Goal: Task Accomplishment & Management: Manage account settings

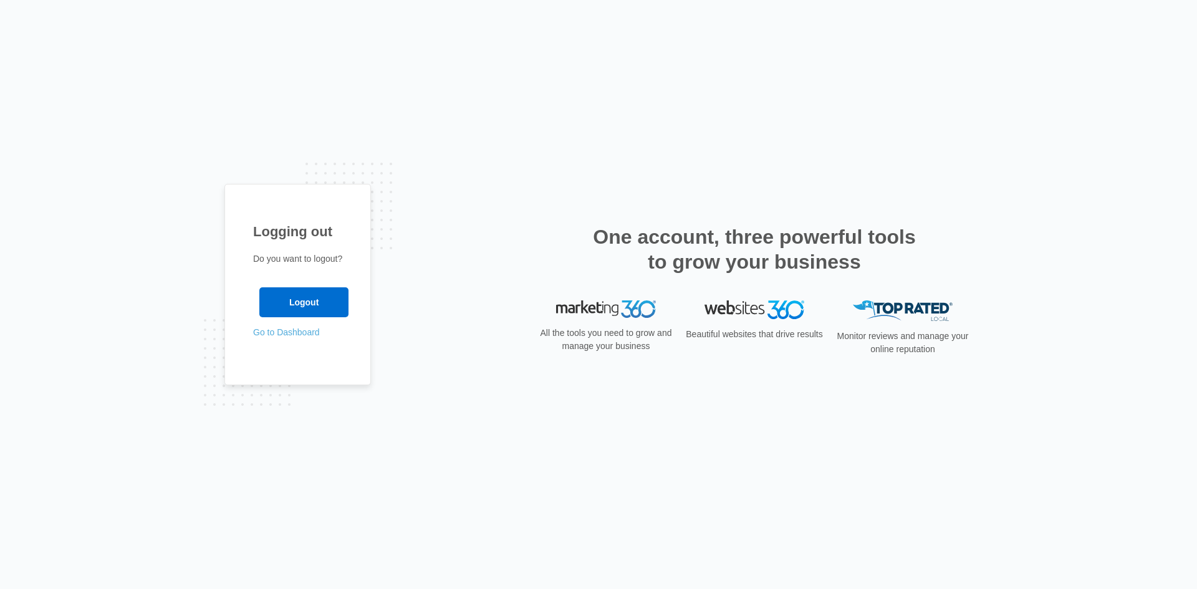
click at [297, 330] on link "Go to Dashboard" at bounding box center [286, 332] width 67 height 10
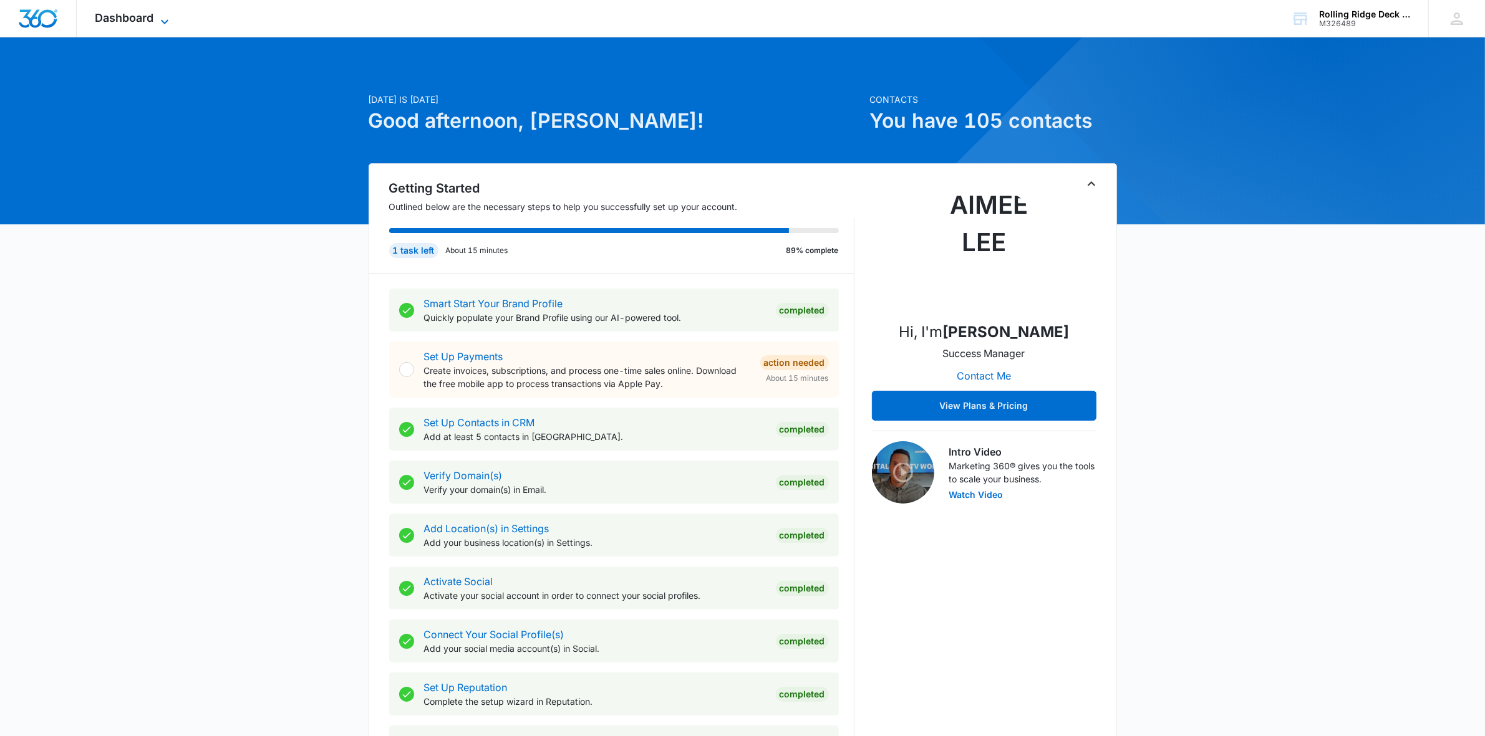
click at [115, 16] on span "Dashboard" at bounding box center [124, 17] width 59 height 13
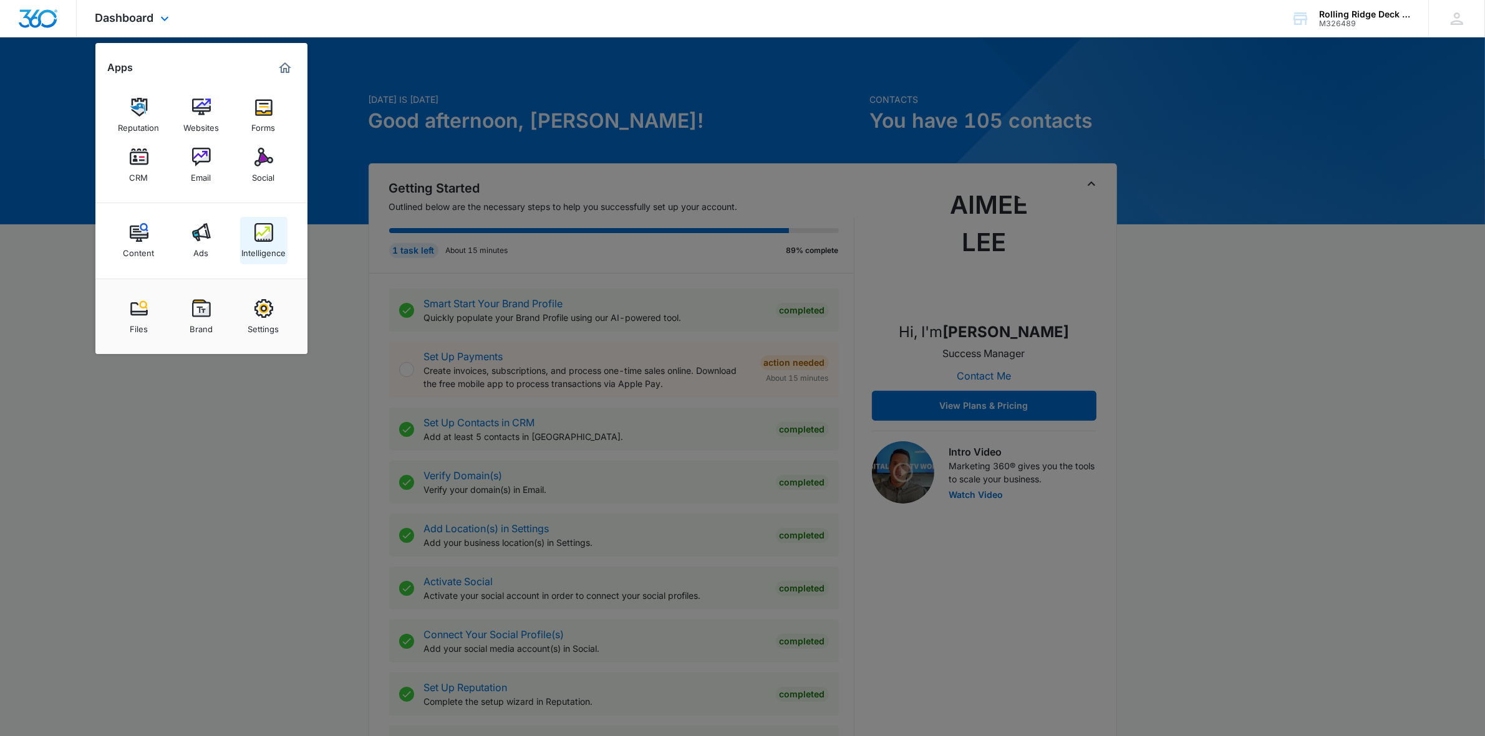
click at [264, 244] on div "Intelligence" at bounding box center [263, 250] width 44 height 16
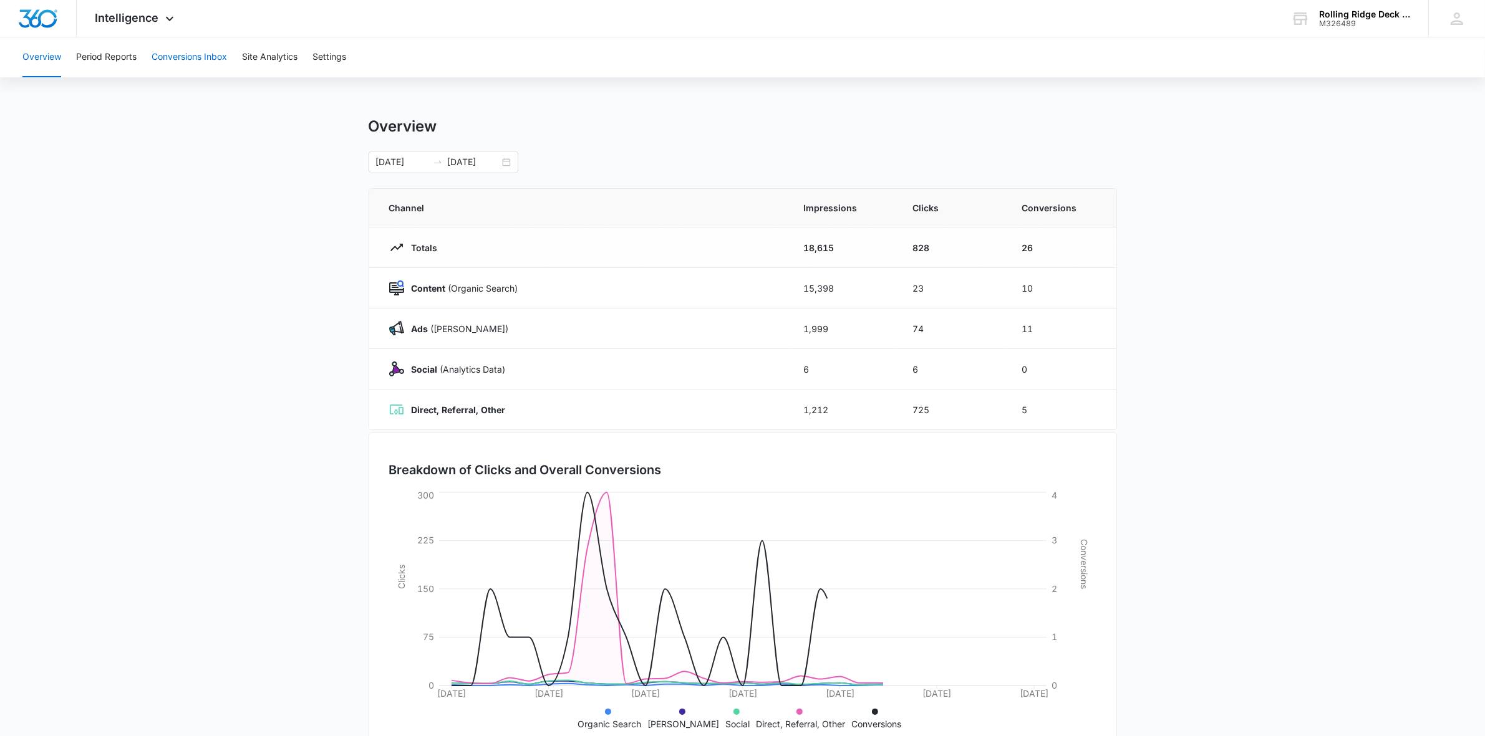
click at [212, 57] on button "Conversions Inbox" at bounding box center [189, 57] width 75 height 40
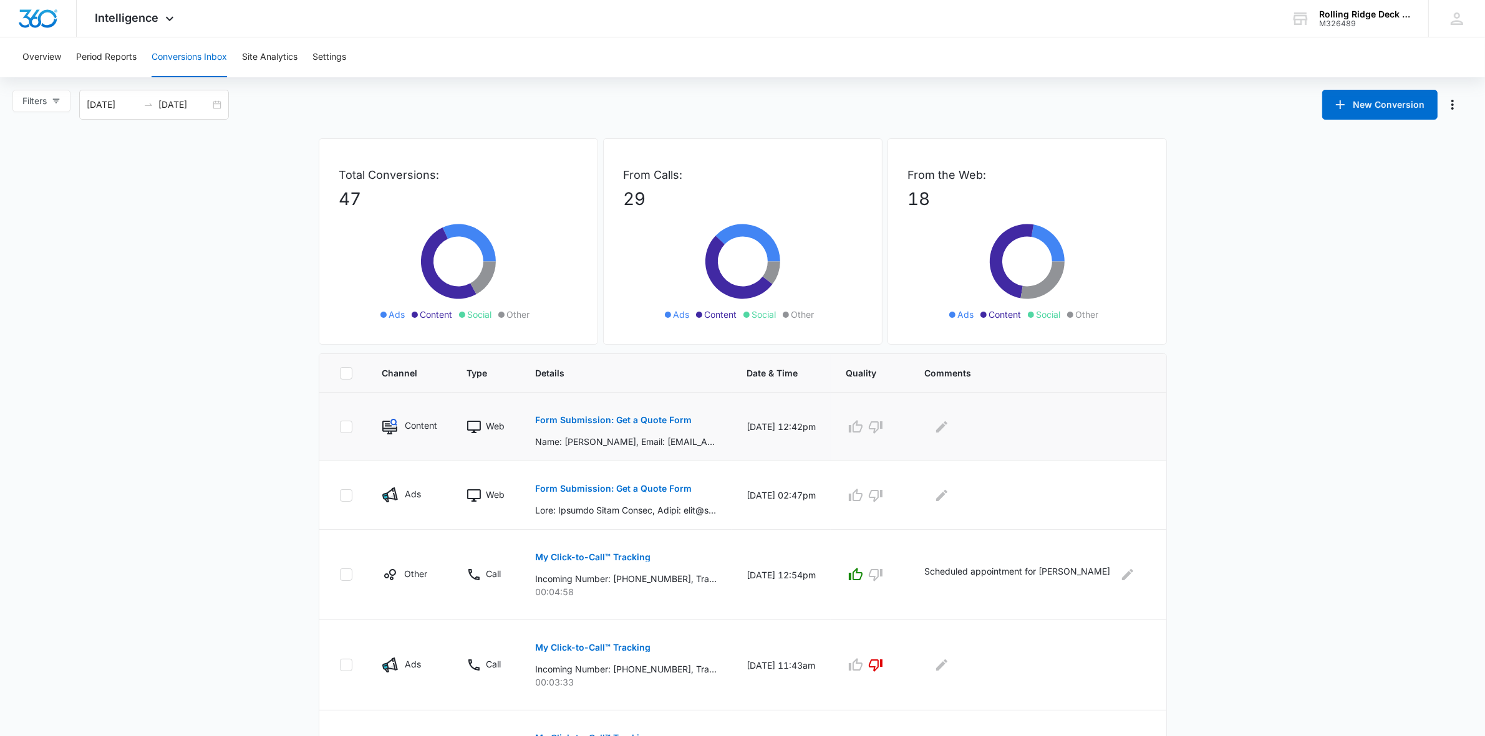
click at [605, 430] on button "Form Submission: Get a Quote Form" at bounding box center [613, 420] width 157 height 30
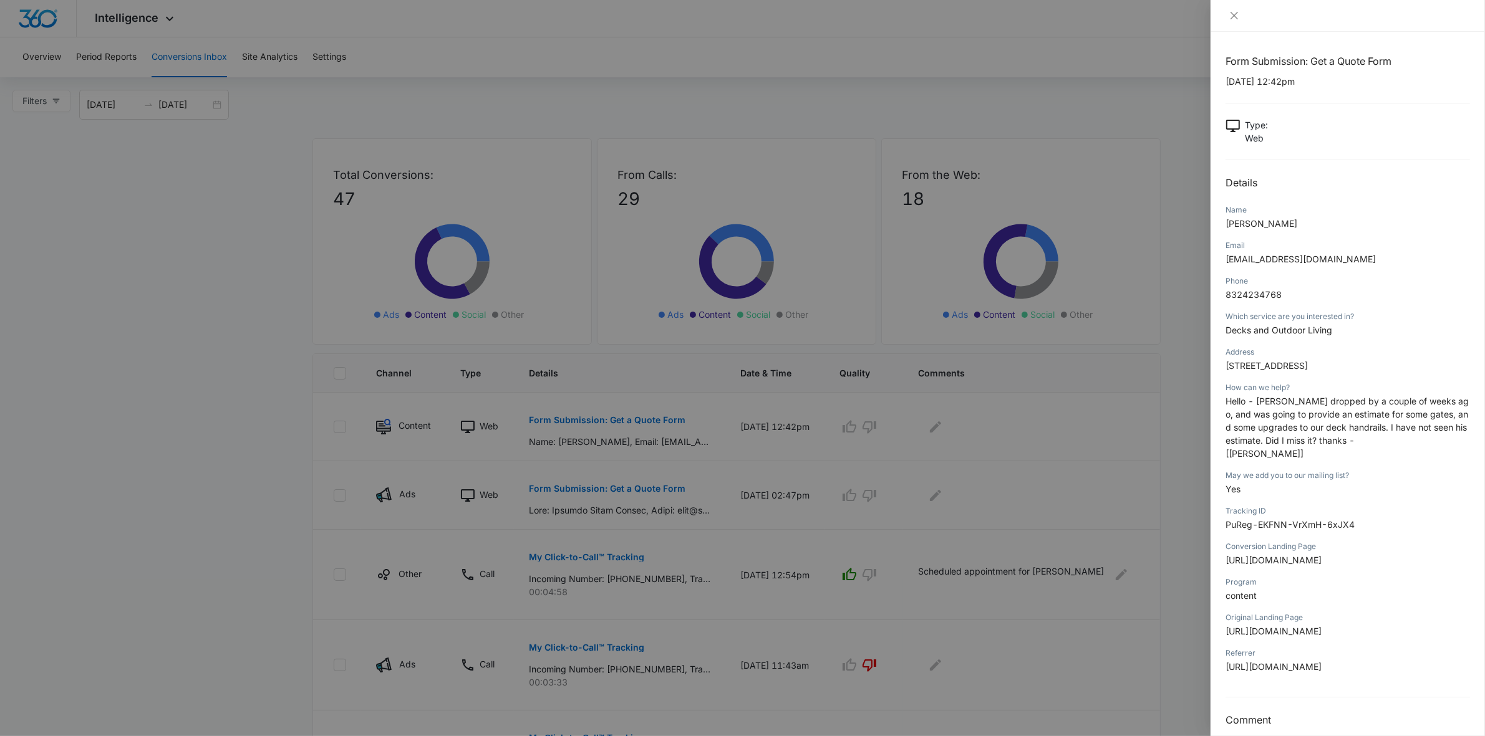
click at [989, 489] on div at bounding box center [742, 368] width 1485 height 736
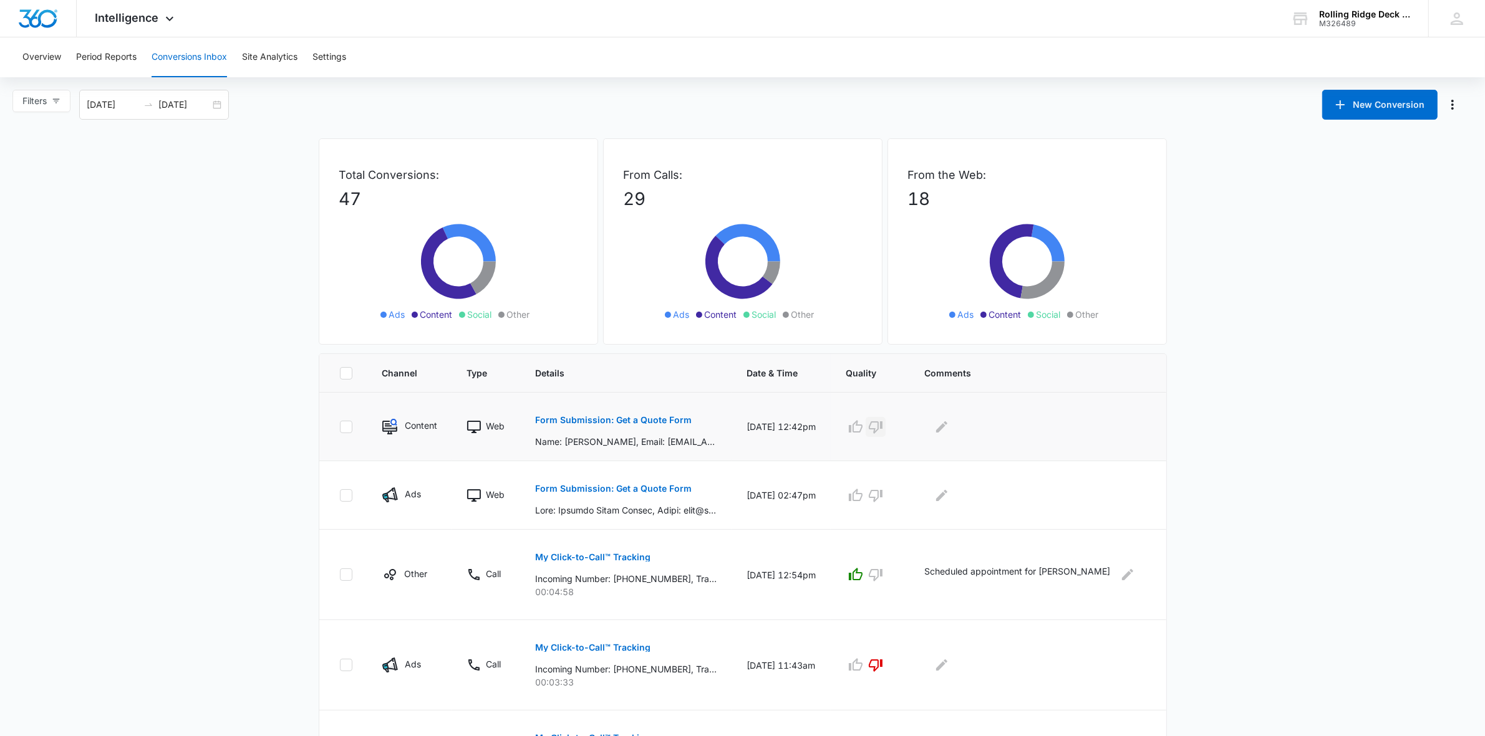
click at [883, 431] on icon "button" at bounding box center [875, 427] width 15 height 15
click at [613, 423] on p "Form Submission: Get a Quote Form" at bounding box center [613, 420] width 157 height 9
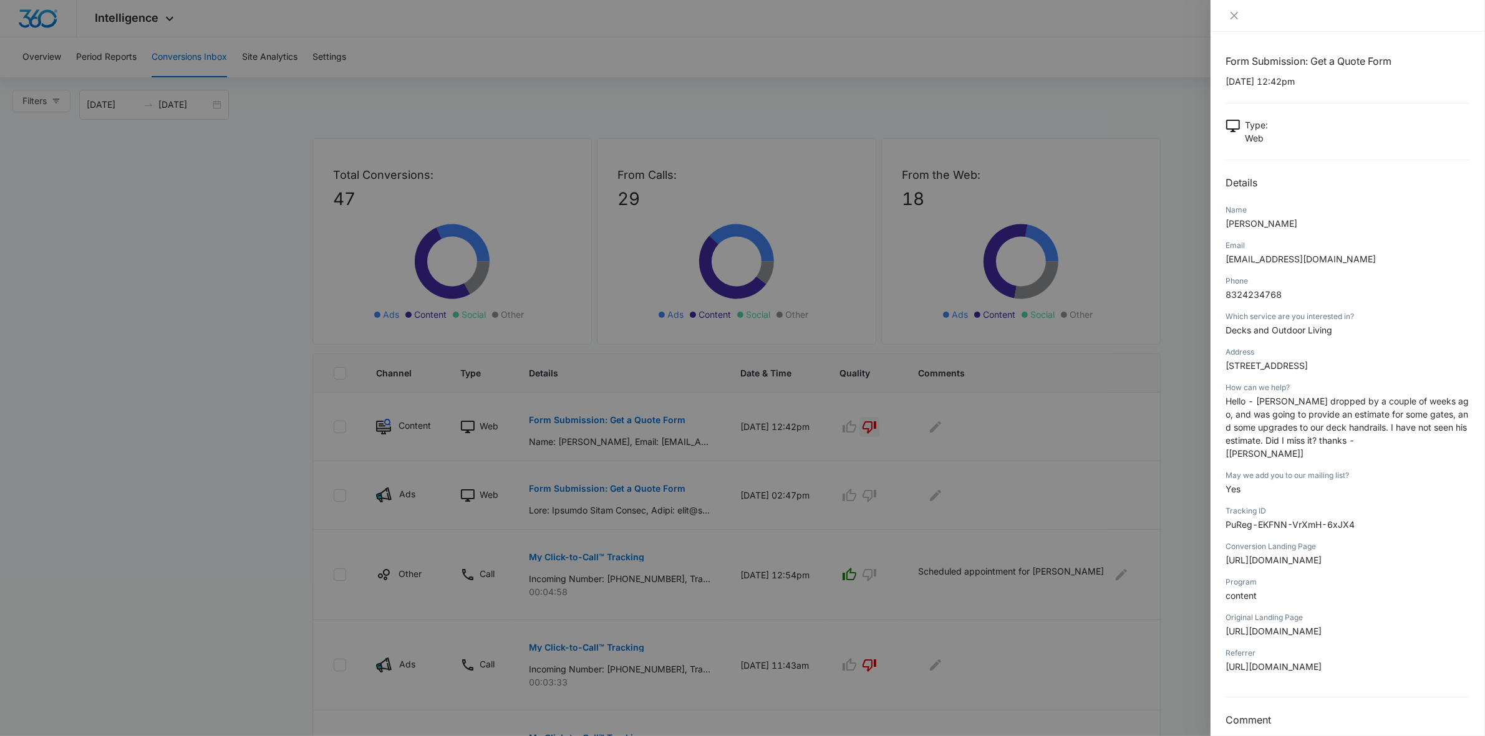
drag, startPoint x: 251, startPoint y: 541, endPoint x: 297, endPoint y: 537, distance: 46.2
click at [251, 541] on div at bounding box center [742, 368] width 1485 height 736
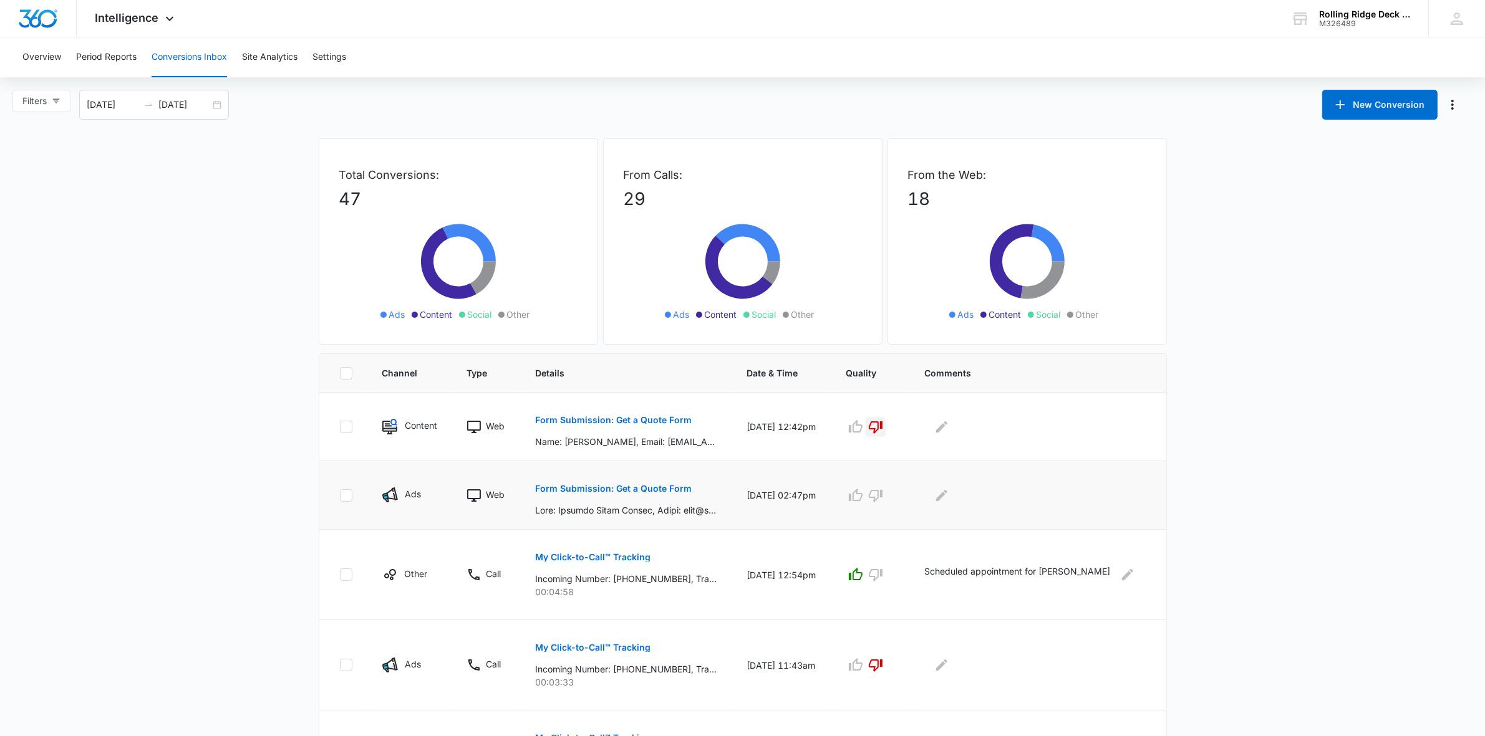
click at [633, 494] on button "Form Submission: Get a Quote Form" at bounding box center [613, 489] width 157 height 30
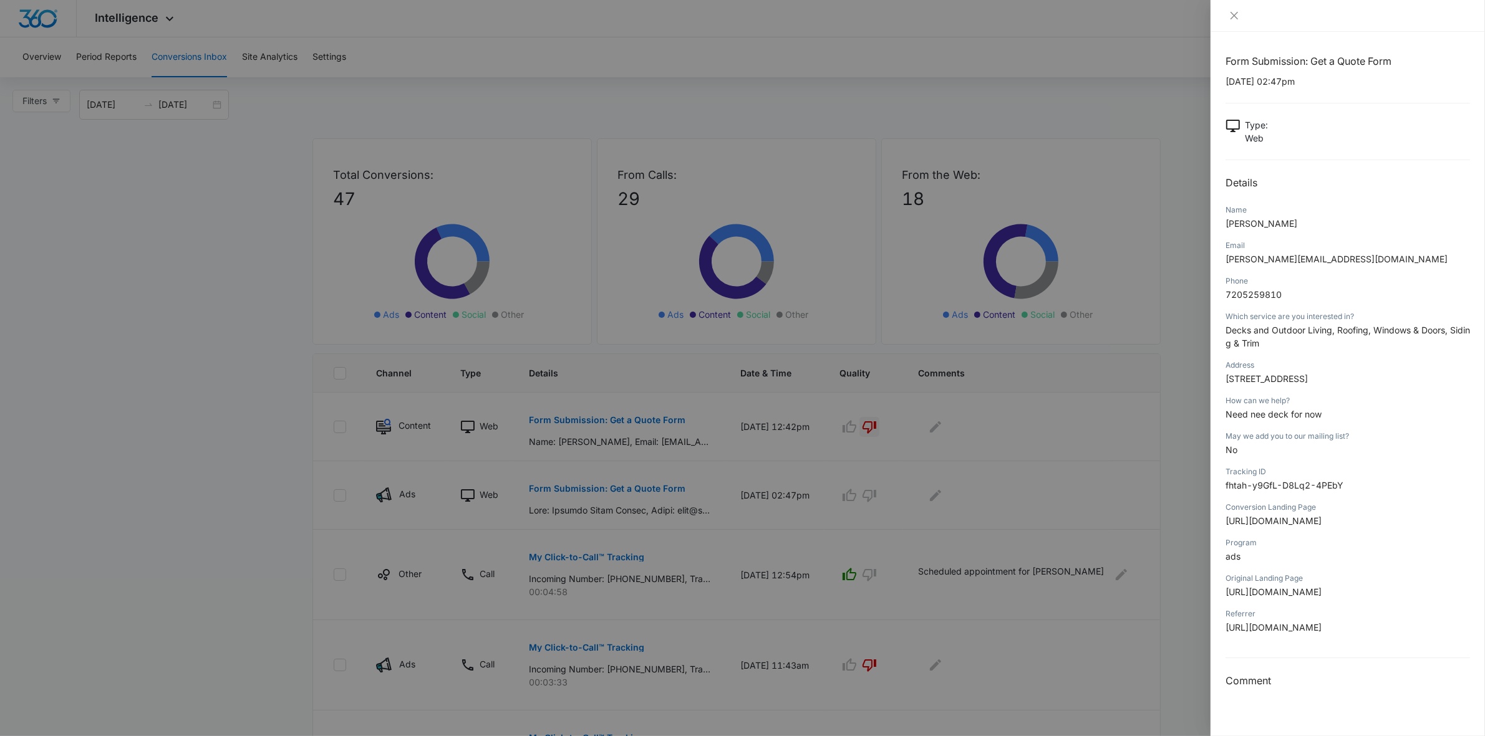
drag, startPoint x: 1224, startPoint y: 382, endPoint x: 1260, endPoint y: 397, distance: 38.8
click at [1260, 397] on div "Form Submission: Get a Quote Form [DATE] 02:47pm Type : Web Details Name [PERSO…" at bounding box center [1347, 384] width 274 height 705
copy span "[STREET_ADDRESS]"
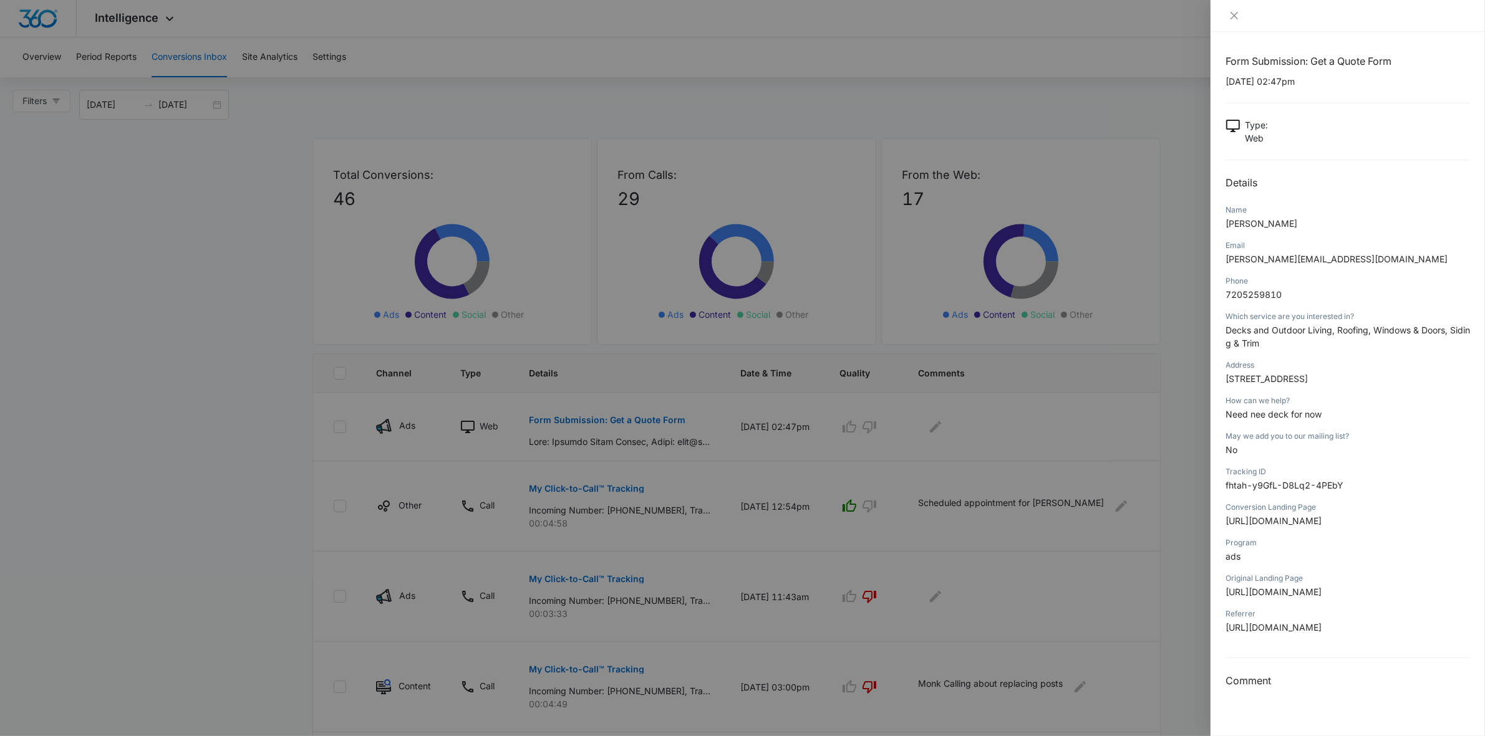
click at [54, 388] on div at bounding box center [742, 368] width 1485 height 736
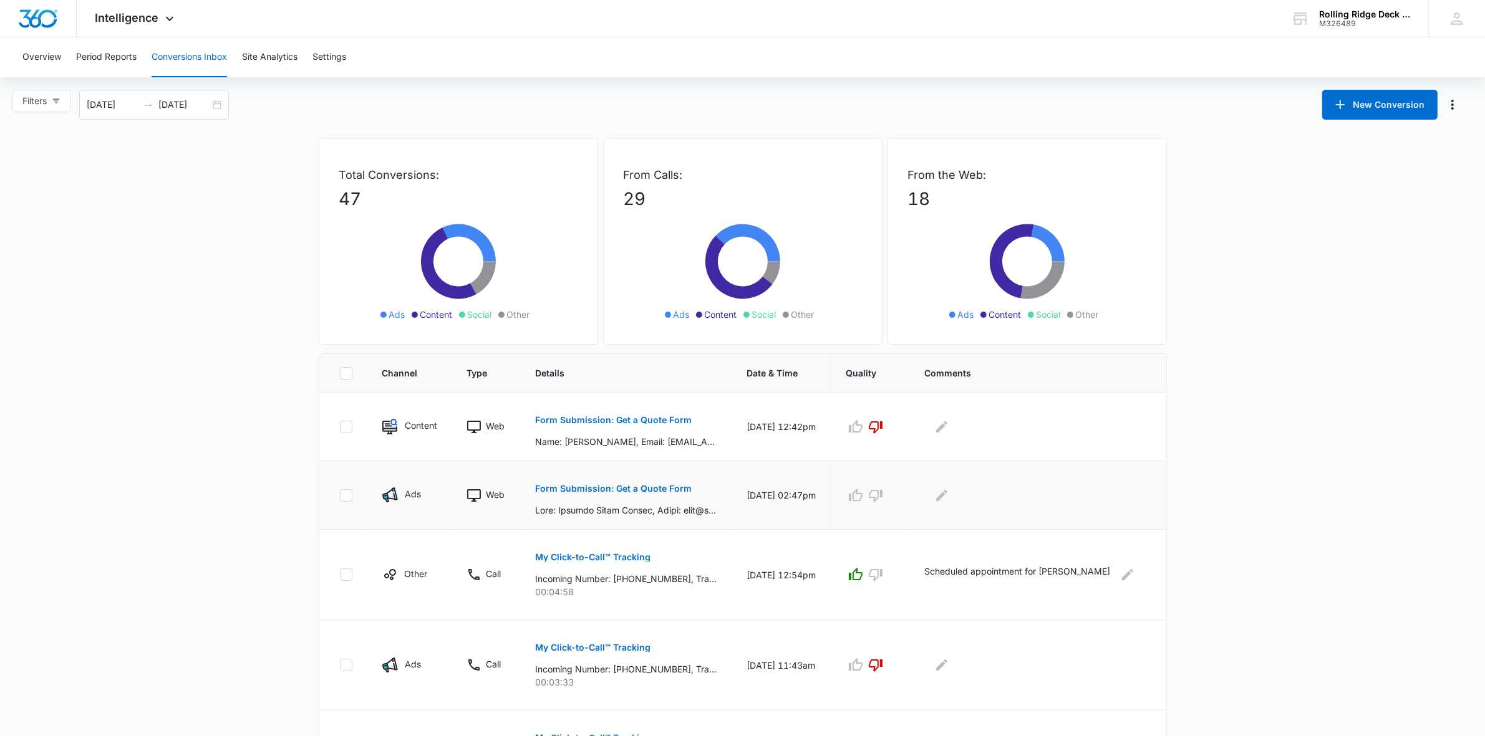
click at [599, 488] on p "Form Submission: Get a Quote Form" at bounding box center [613, 488] width 157 height 9
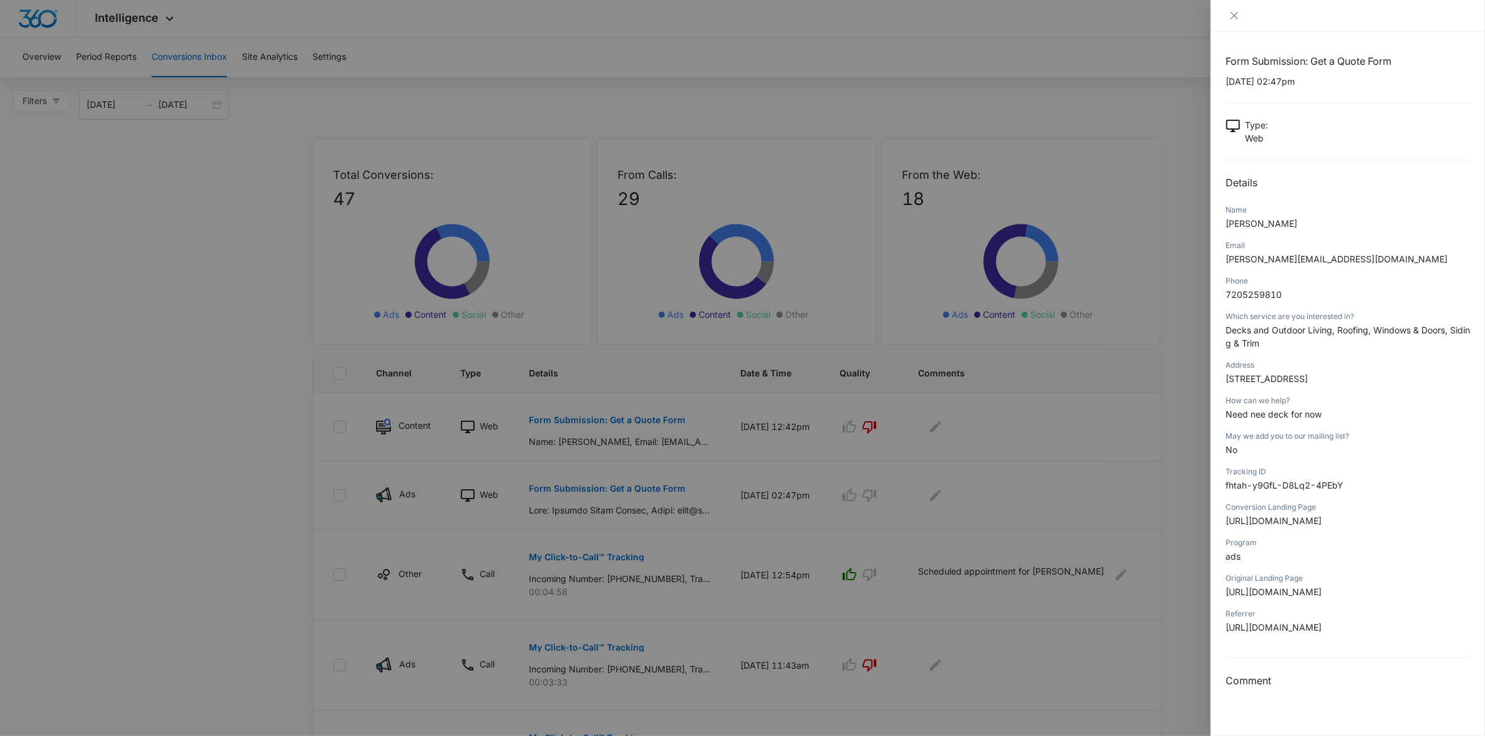
drag, startPoint x: 1224, startPoint y: 378, endPoint x: 1242, endPoint y: 388, distance: 20.7
click at [1248, 397] on div "Form Submission: Get a Quote Form [DATE] 02:47pm Type : Web Details Name [PERSO…" at bounding box center [1347, 384] width 274 height 705
copy span "[STREET_ADDRESS]"
click at [1154, 372] on div at bounding box center [742, 368] width 1485 height 736
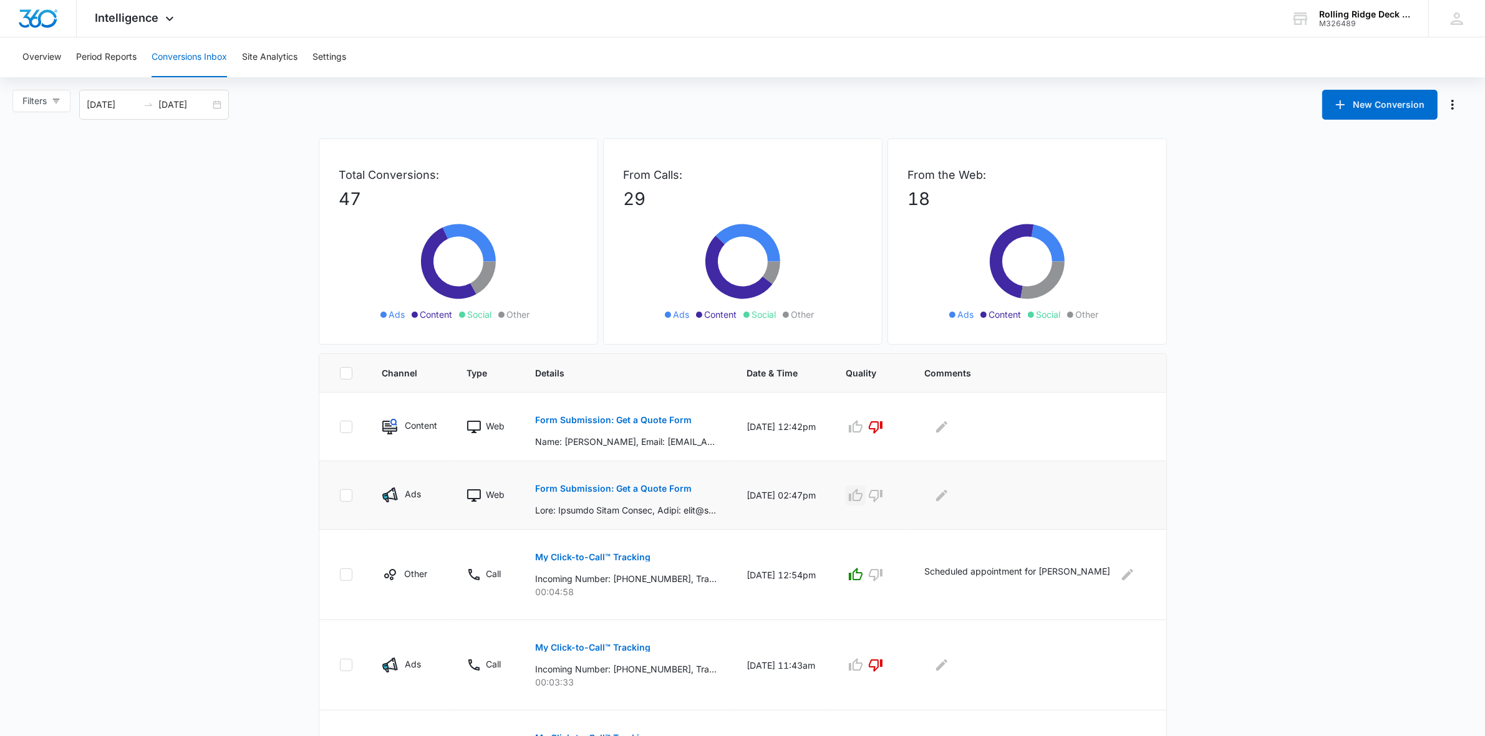
click at [863, 497] on icon "button" at bounding box center [855, 495] width 15 height 15
click at [635, 491] on p "Form Submission: Get a Quote Form" at bounding box center [613, 488] width 157 height 9
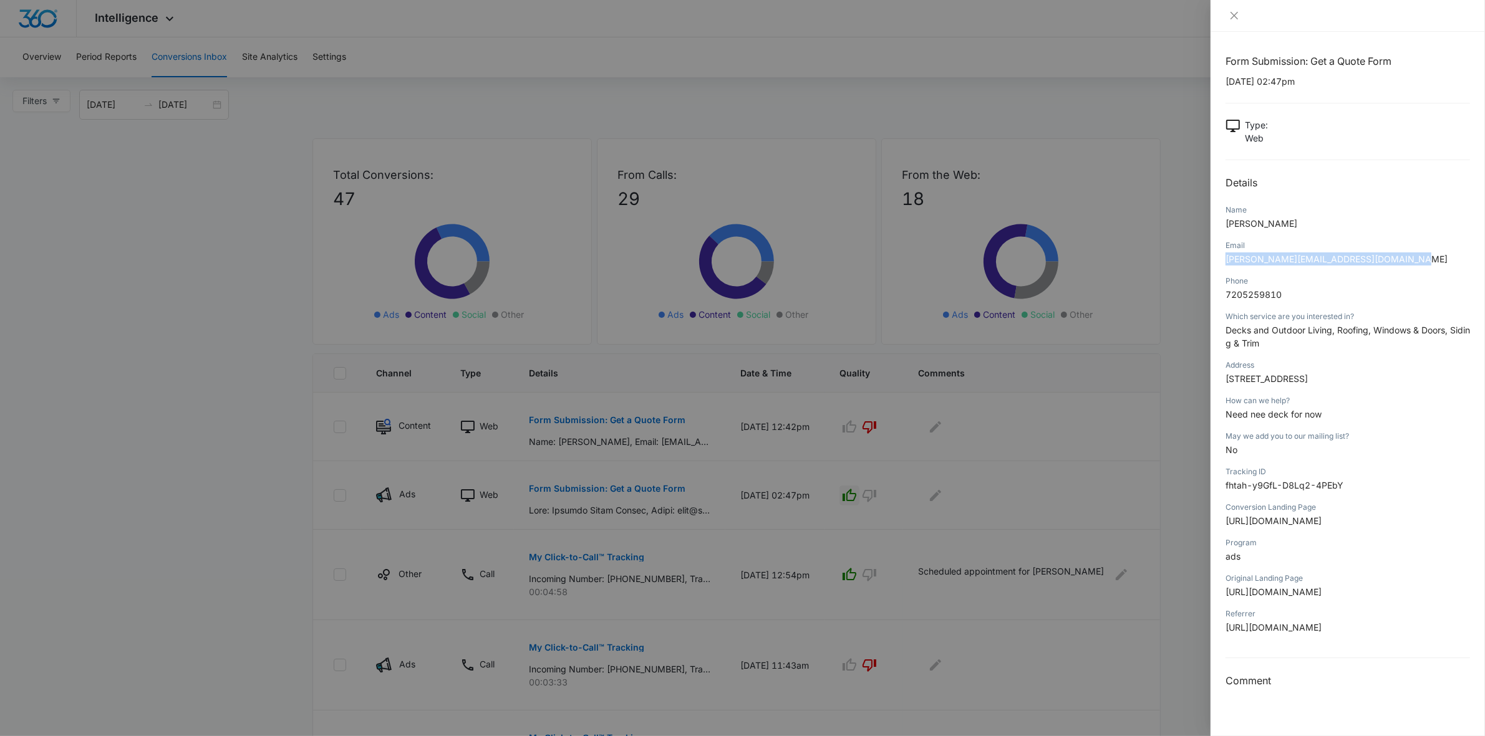
drag, startPoint x: 1407, startPoint y: 256, endPoint x: 1218, endPoint y: 261, distance: 189.6
click at [1218, 261] on div "Form Submission: Get a Quote Form [DATE] 02:47pm Type : Web Details Name [PERSO…" at bounding box center [1347, 384] width 274 height 705
copy span "[PERSON_NAME][EMAIL_ADDRESS][DOMAIN_NAME]"
drag, startPoint x: 1286, startPoint y: 294, endPoint x: 1213, endPoint y: 300, distance: 73.8
click at [1213, 300] on div "Form Submission: Get a Quote Form [DATE] 02:47pm Type : Web Details Name [PERSO…" at bounding box center [1347, 384] width 274 height 705
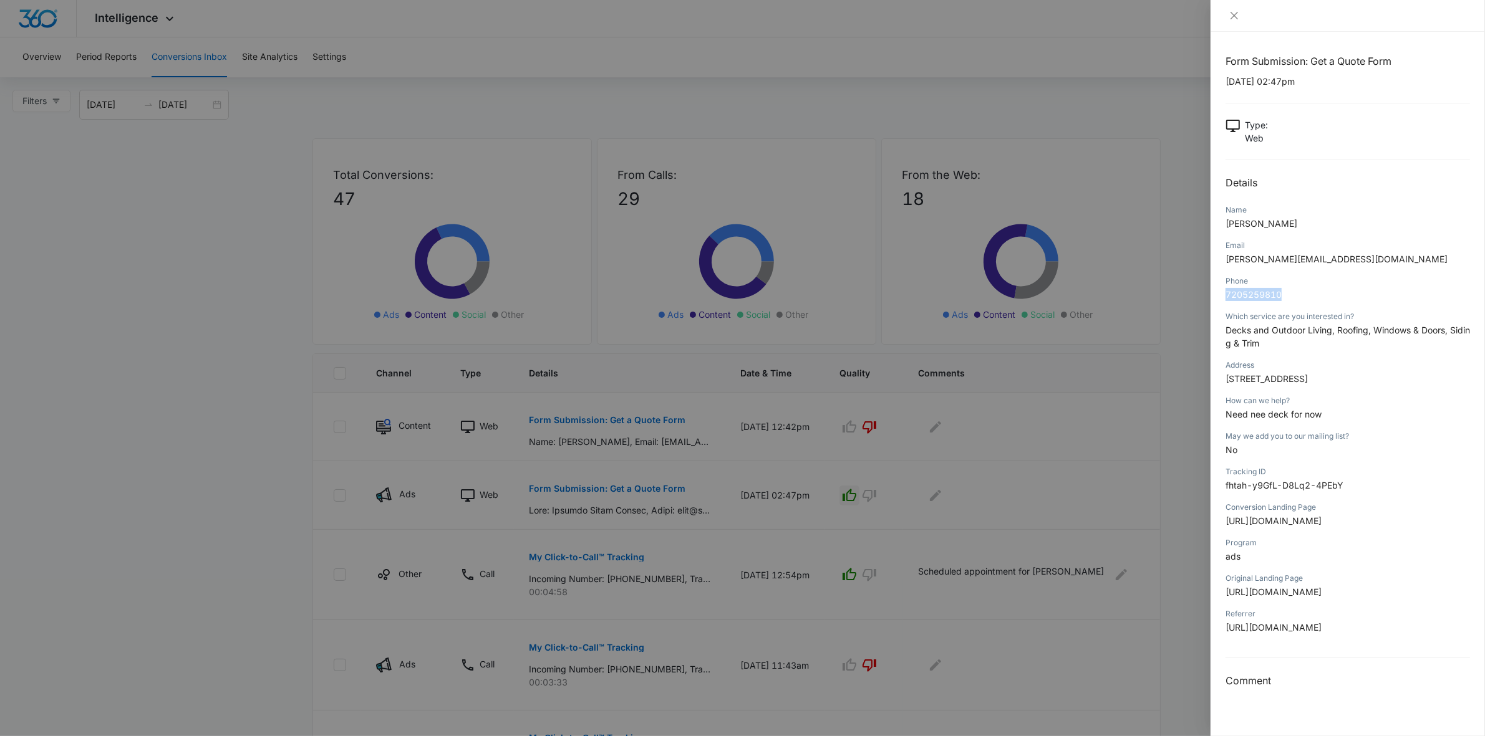
copy span "7205259810"
drag, startPoint x: 1248, startPoint y: 393, endPoint x: 1220, endPoint y: 378, distance: 31.8
click at [1220, 378] on div "Form Submission: Get a Quote Form [DATE] 02:47pm Type : Web Details Name [PERSO…" at bounding box center [1347, 384] width 274 height 705
copy span "[STREET_ADDRESS]"
drag, startPoint x: 600, startPoint y: 97, endPoint x: 584, endPoint y: 88, distance: 18.7
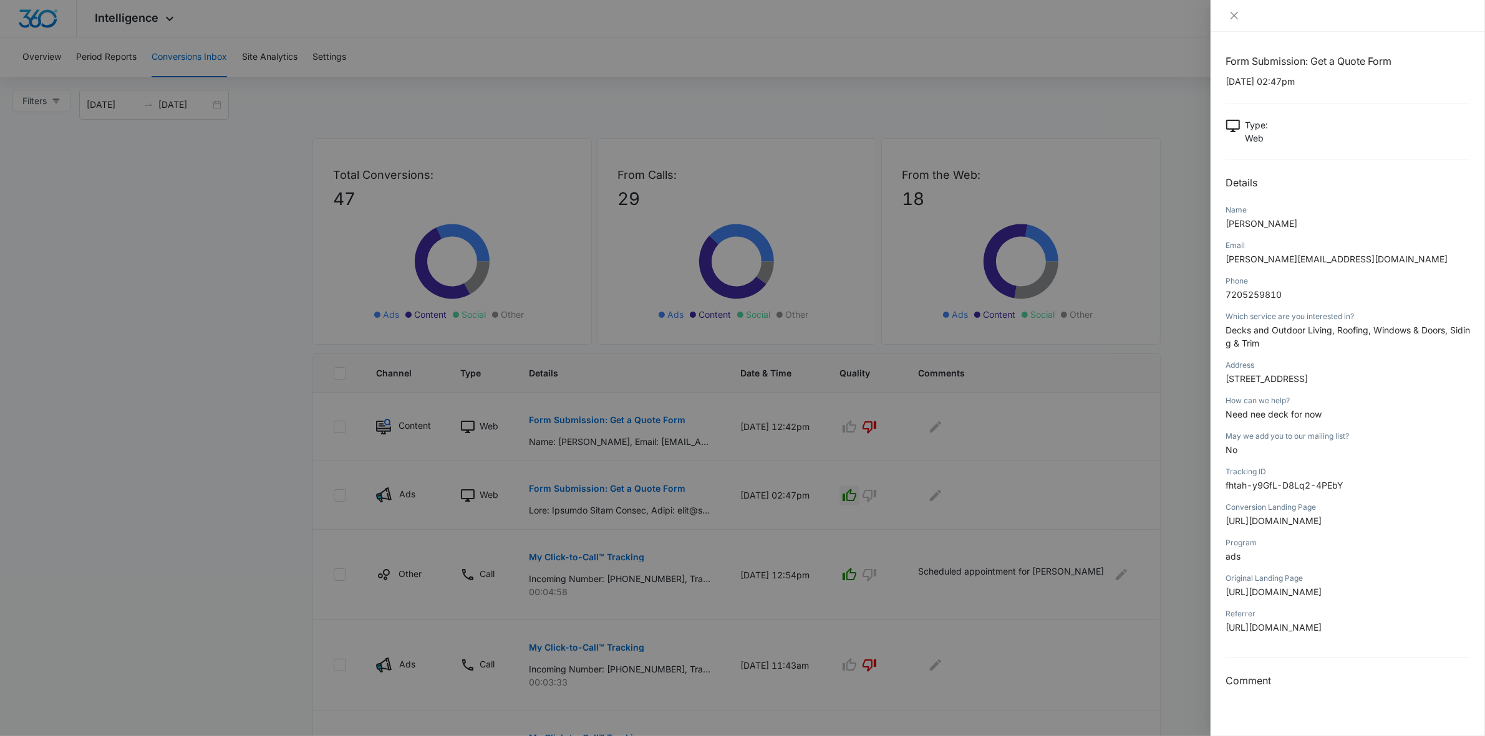
click at [599, 97] on div at bounding box center [742, 368] width 1485 height 736
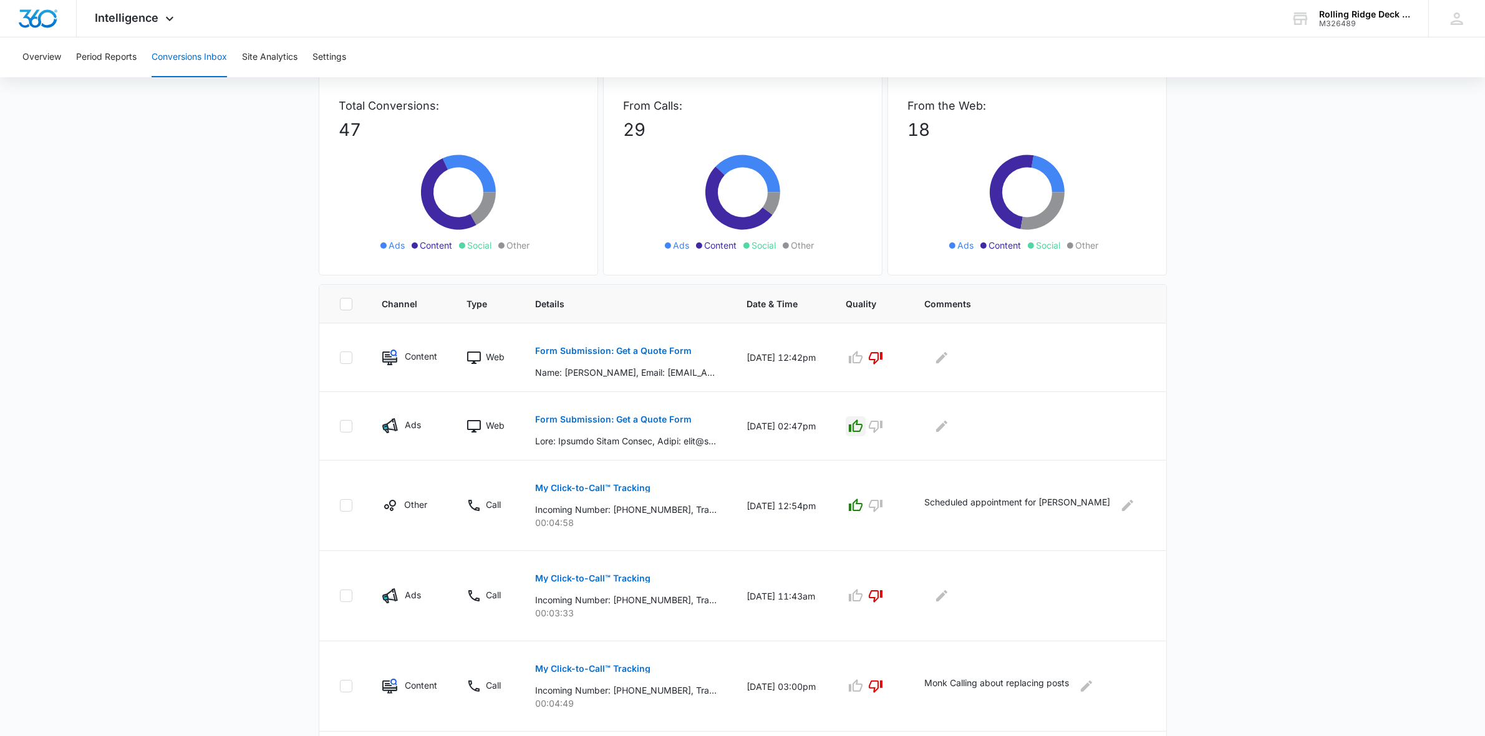
scroll to position [78, 0]
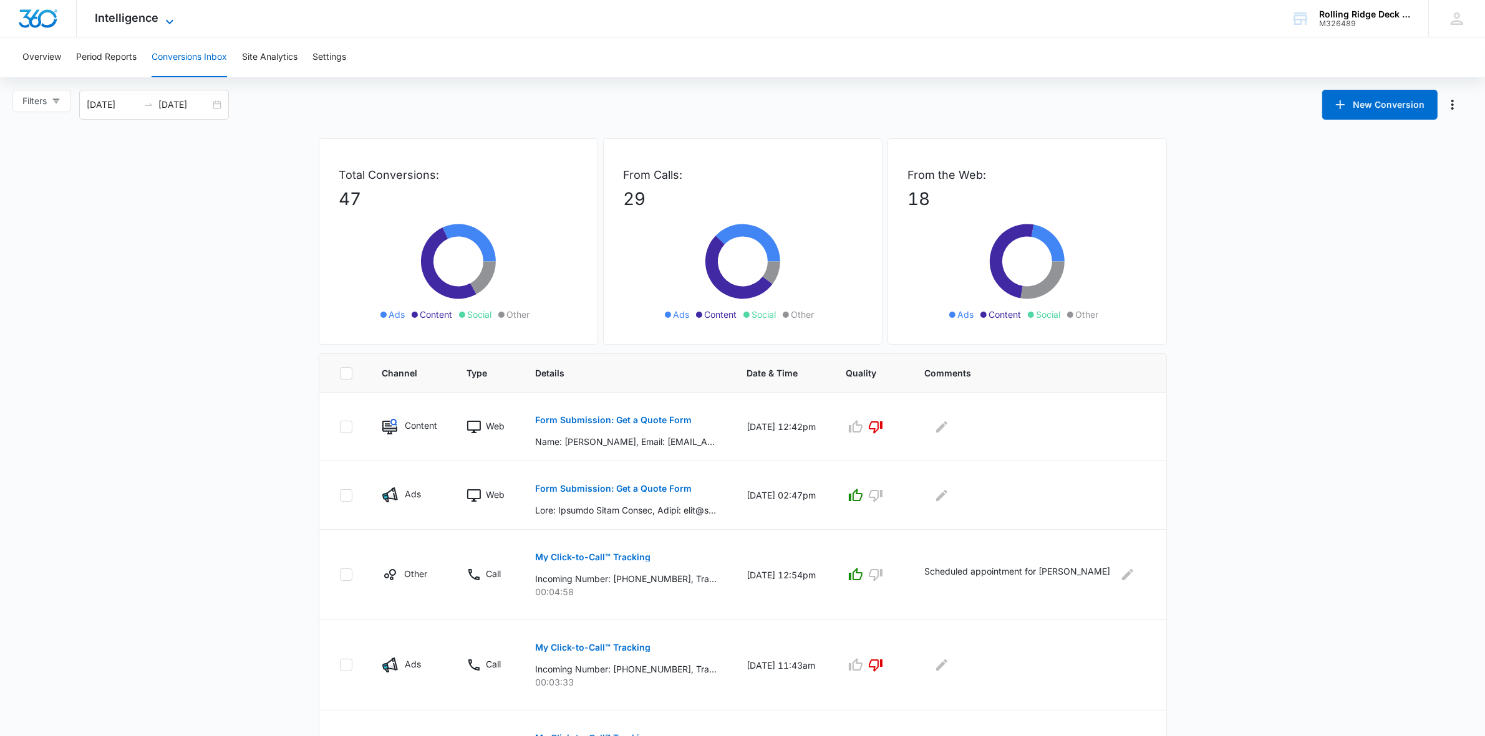
click at [143, 17] on span "Intelligence" at bounding box center [127, 17] width 64 height 13
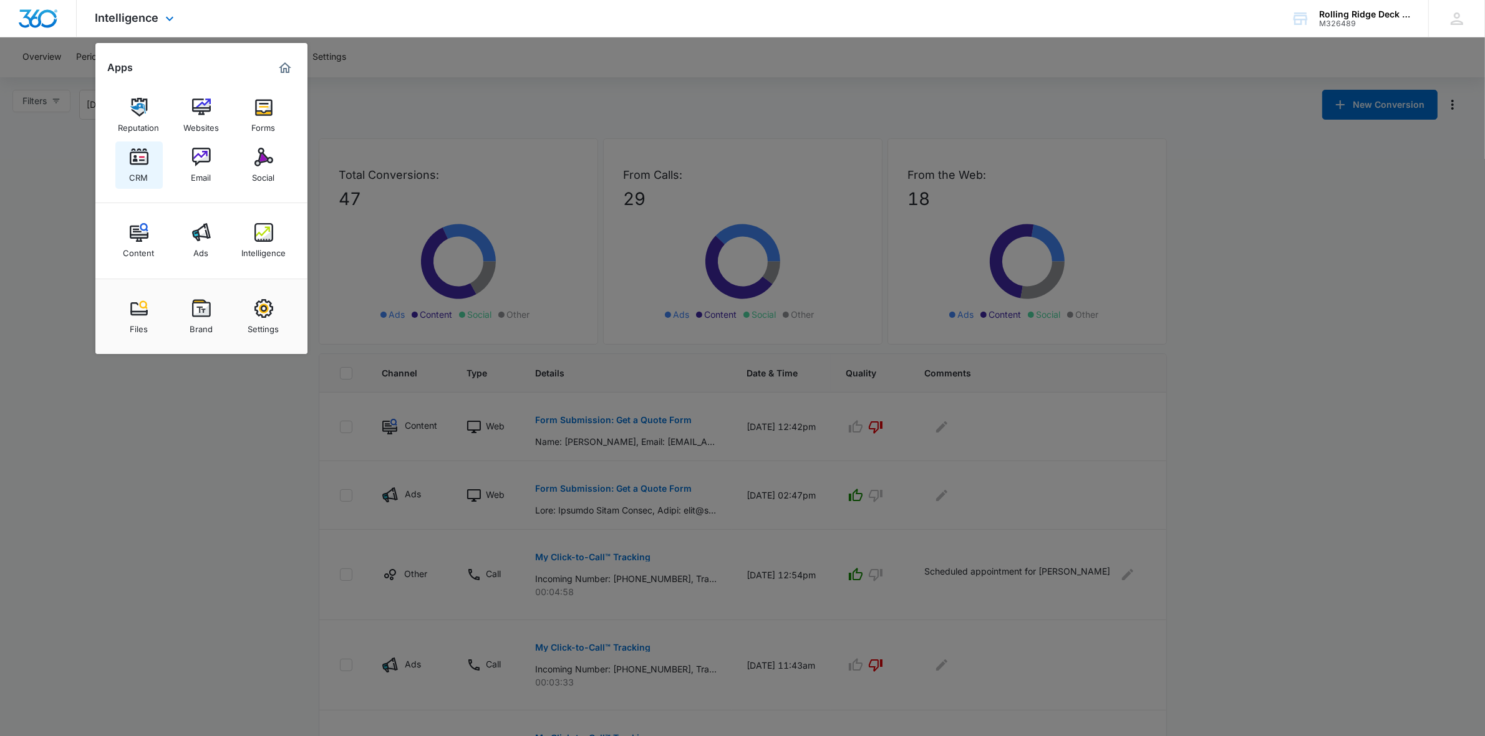
click at [137, 163] on img at bounding box center [139, 157] width 19 height 19
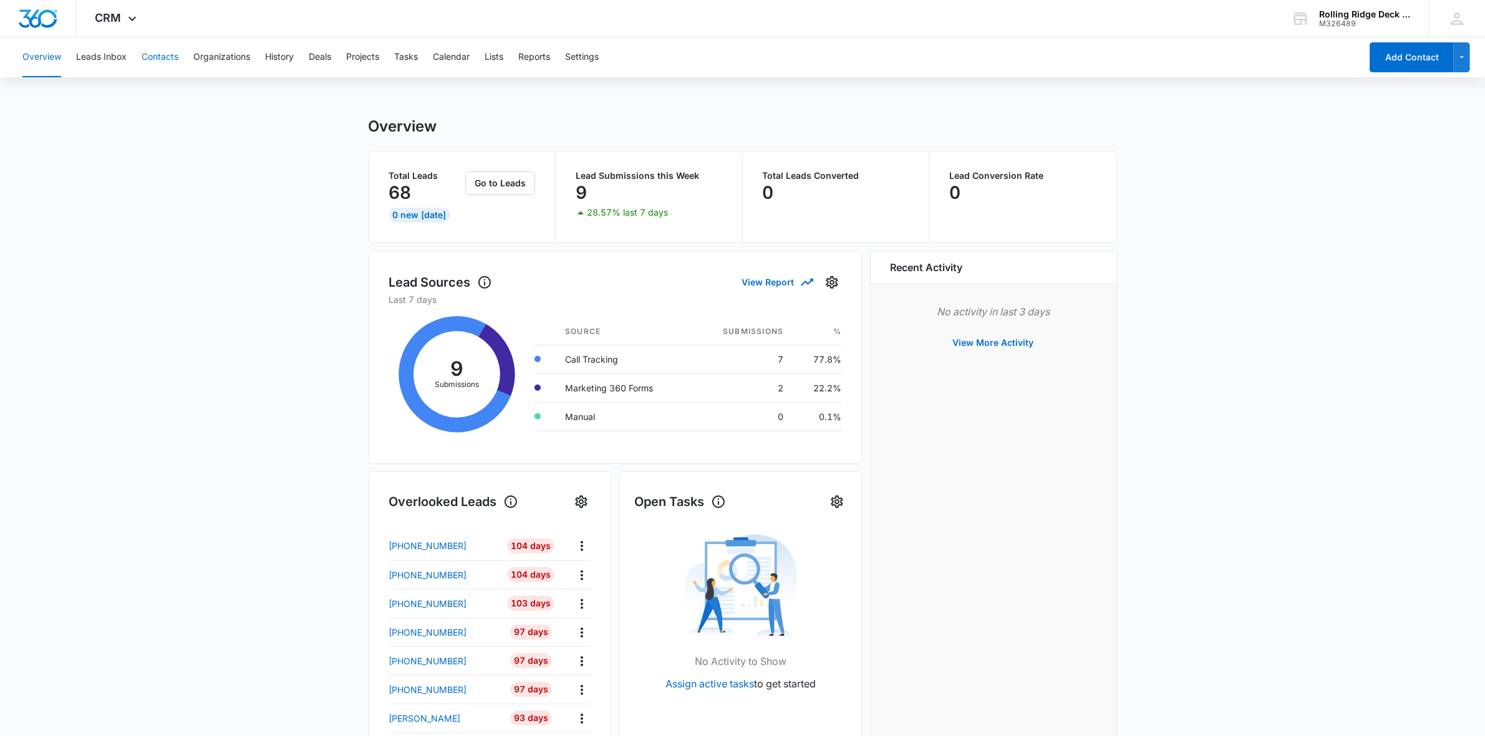
click at [167, 59] on button "Contacts" at bounding box center [160, 57] width 37 height 40
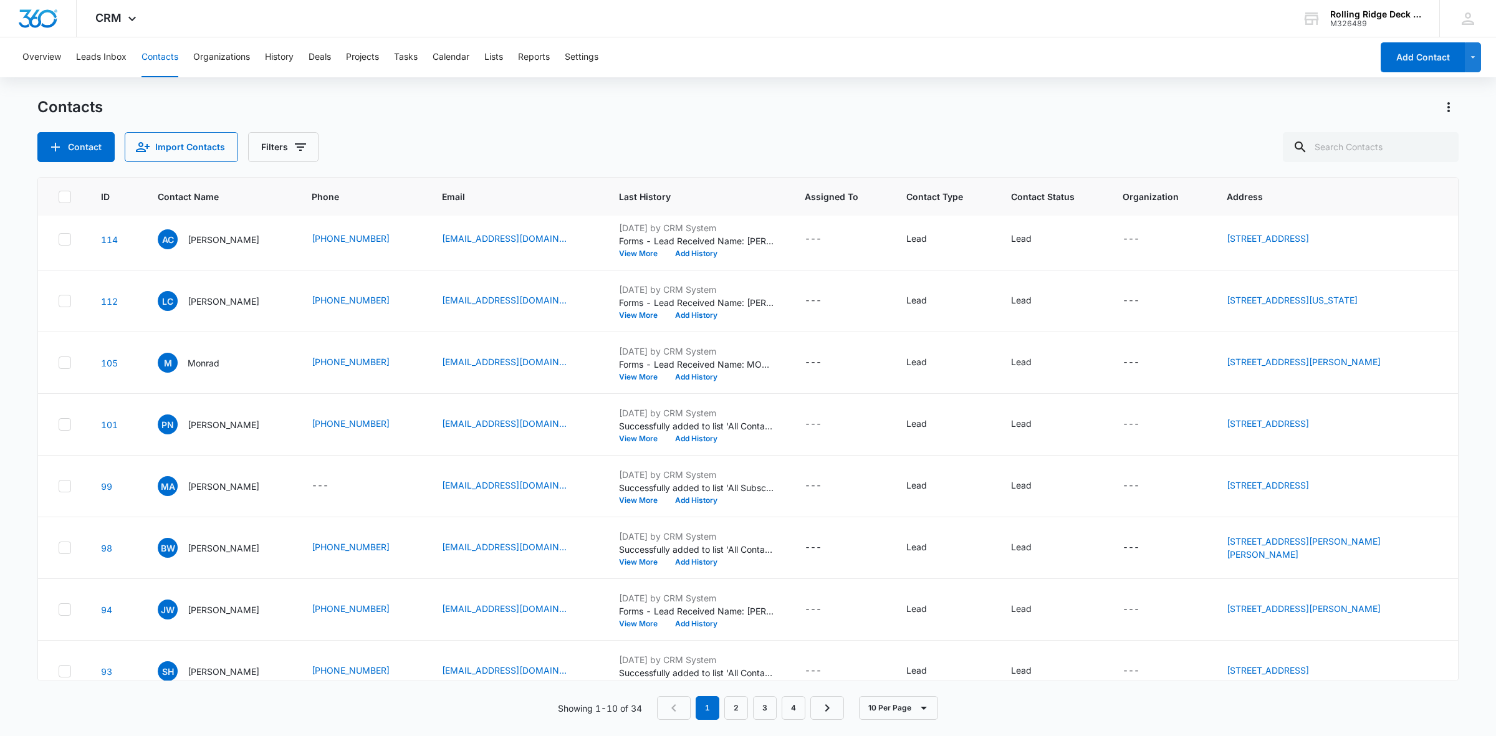
scroll to position [153, 0]
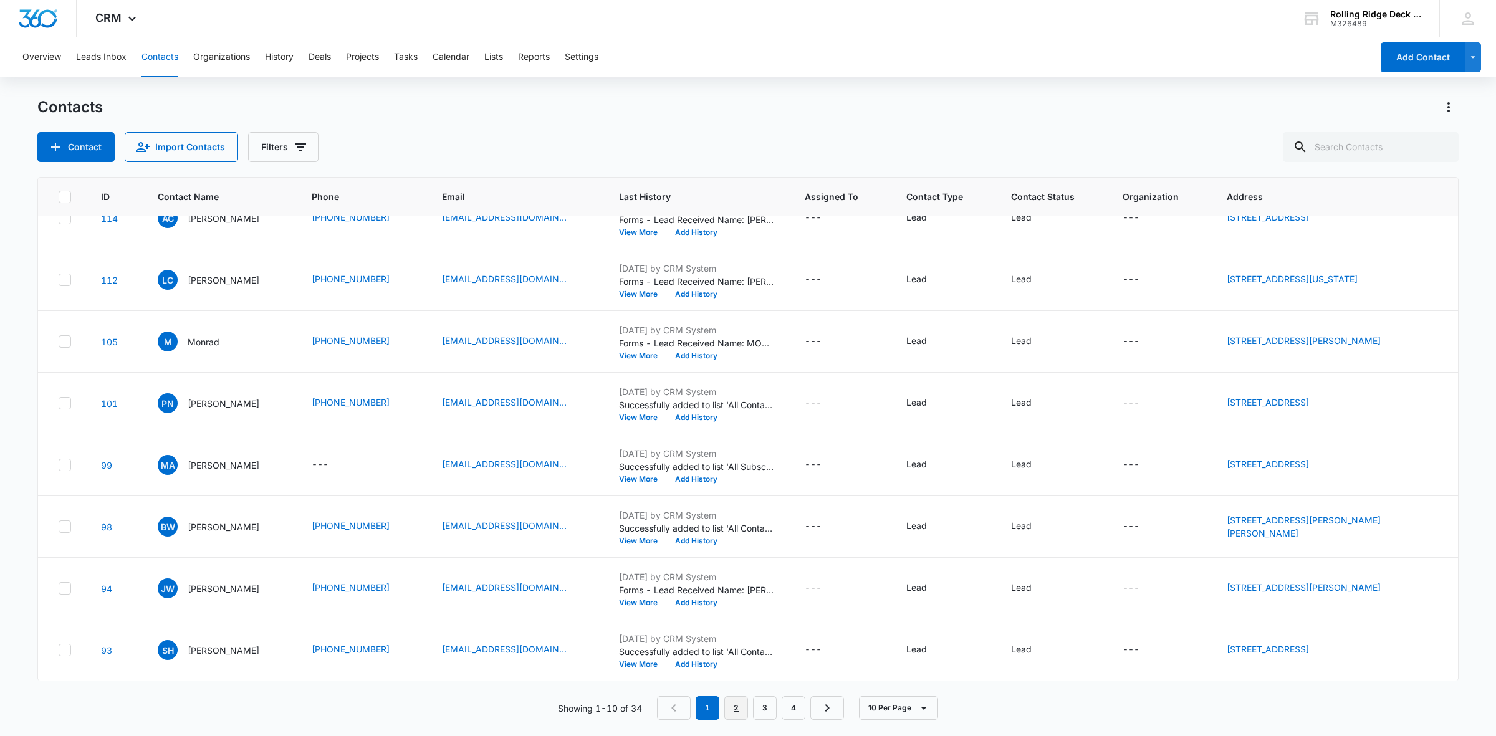
click at [741, 702] on link "2" at bounding box center [737, 708] width 24 height 24
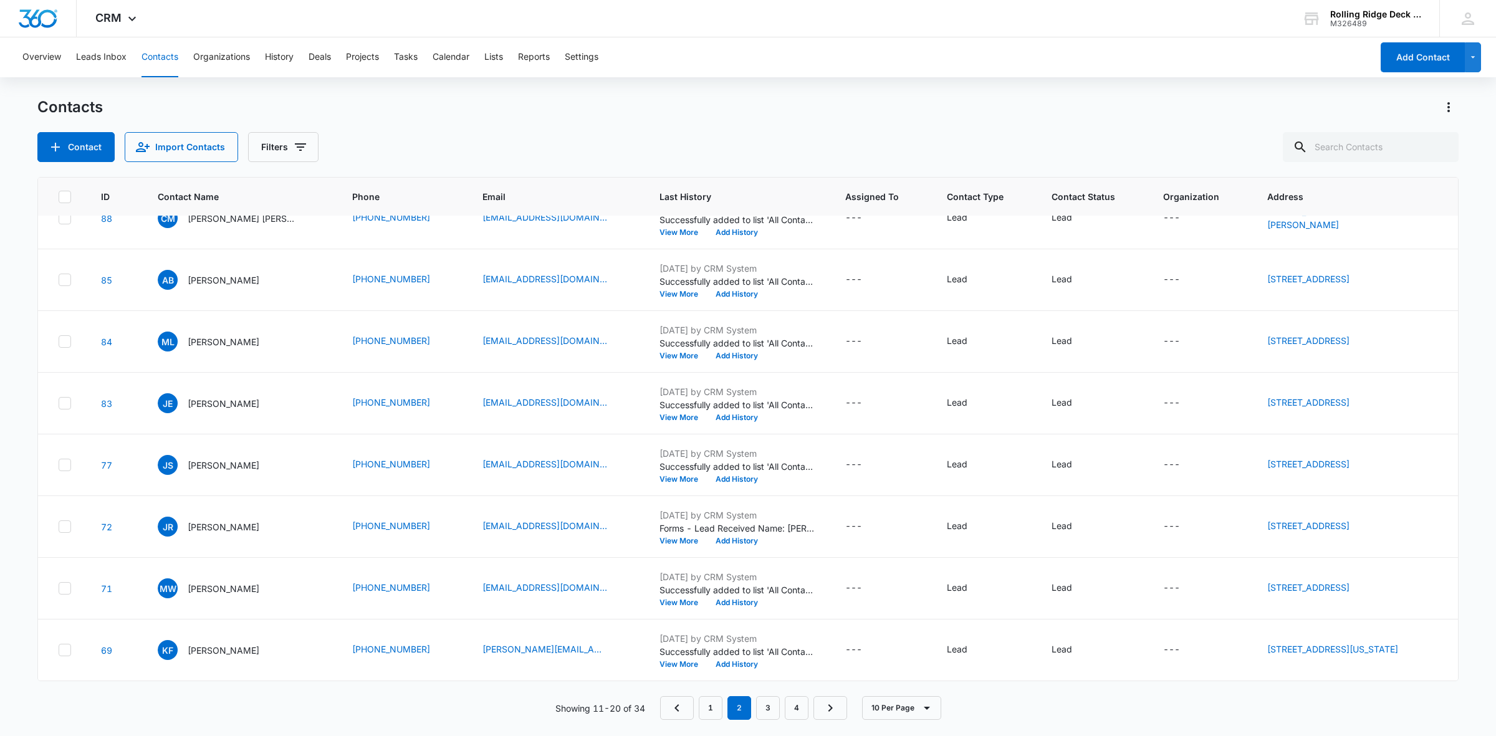
scroll to position [0, 0]
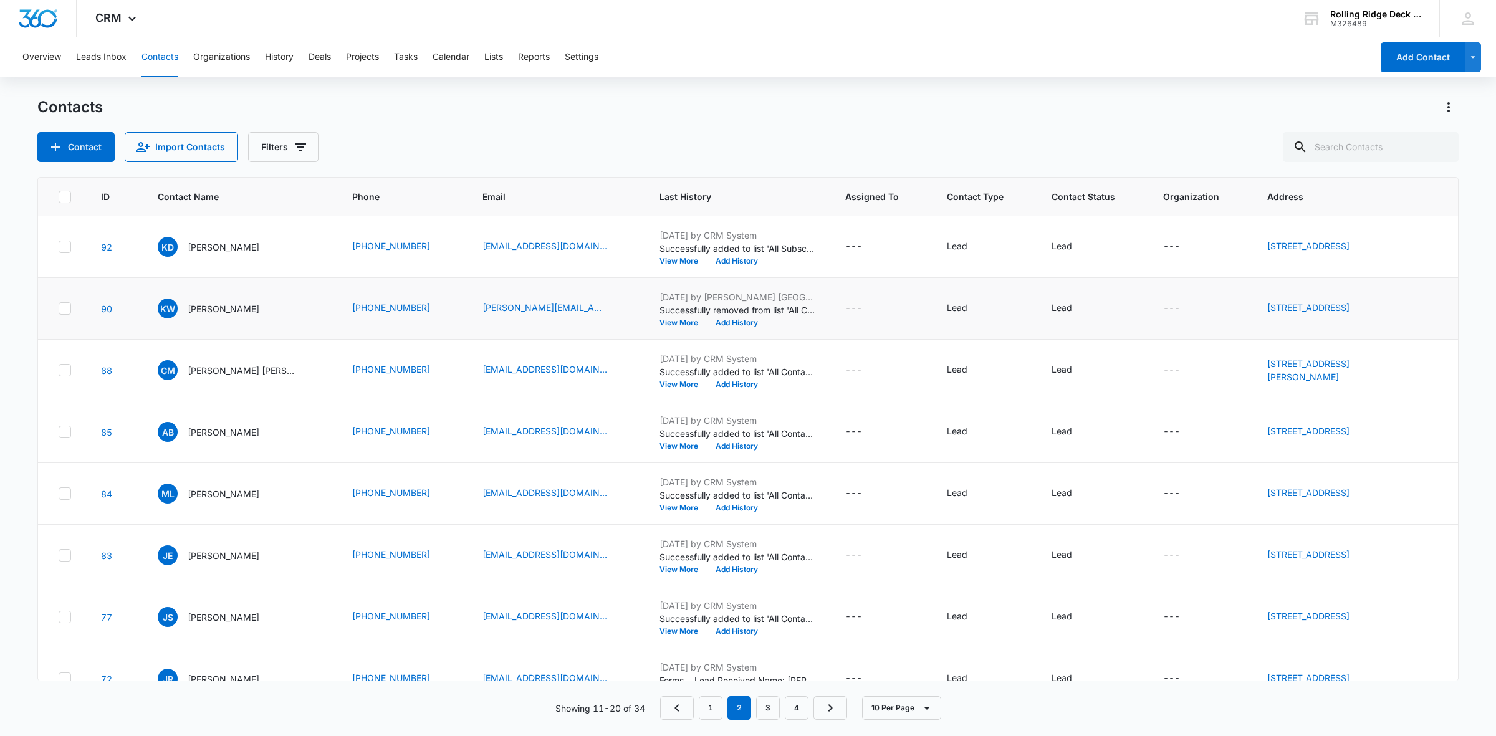
click at [69, 304] on icon at bounding box center [64, 308] width 11 height 11
click at [59, 309] on input "checkbox" at bounding box center [58, 309] width 1 height 1
click at [82, 155] on button "Actions" at bounding box center [75, 147] width 77 height 30
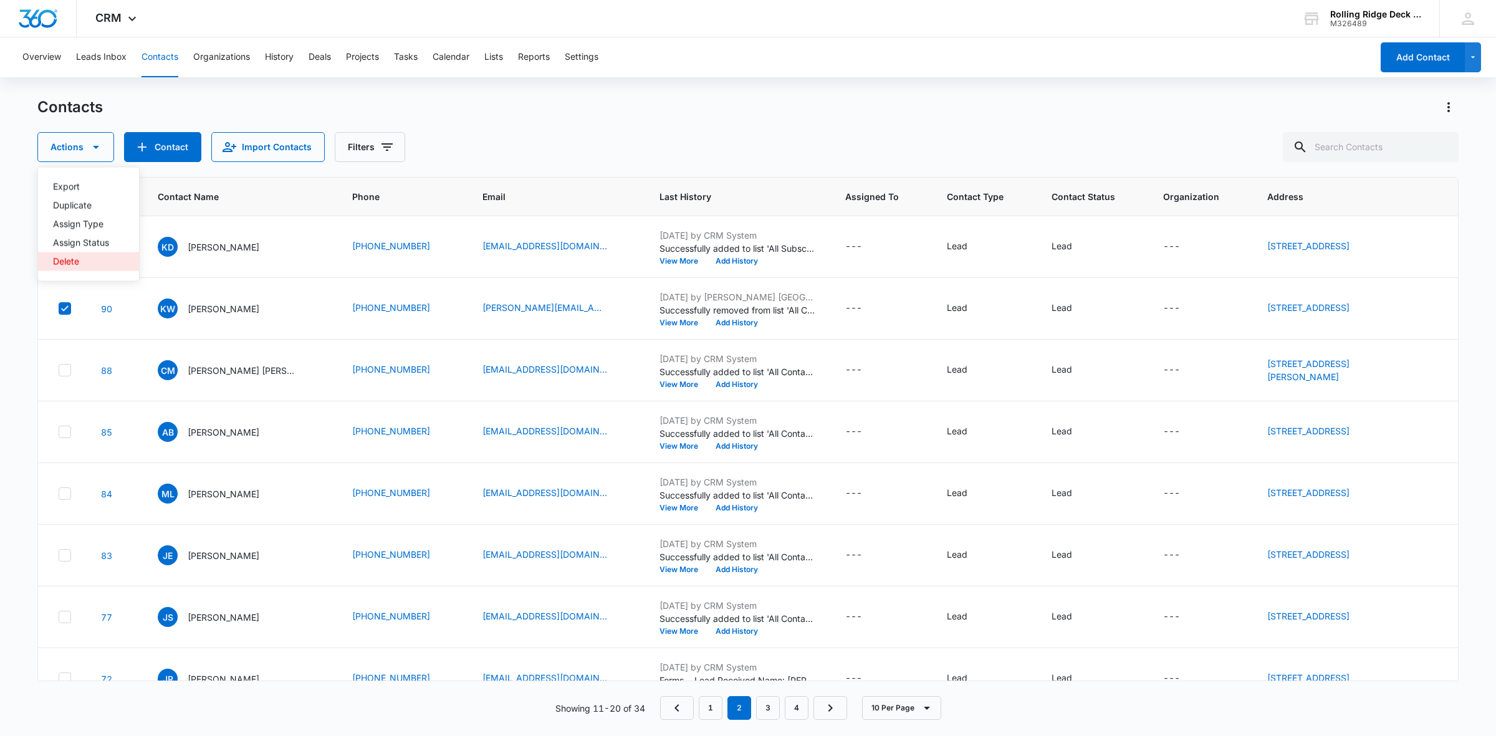
click at [79, 259] on div "Delete" at bounding box center [81, 262] width 56 height 9
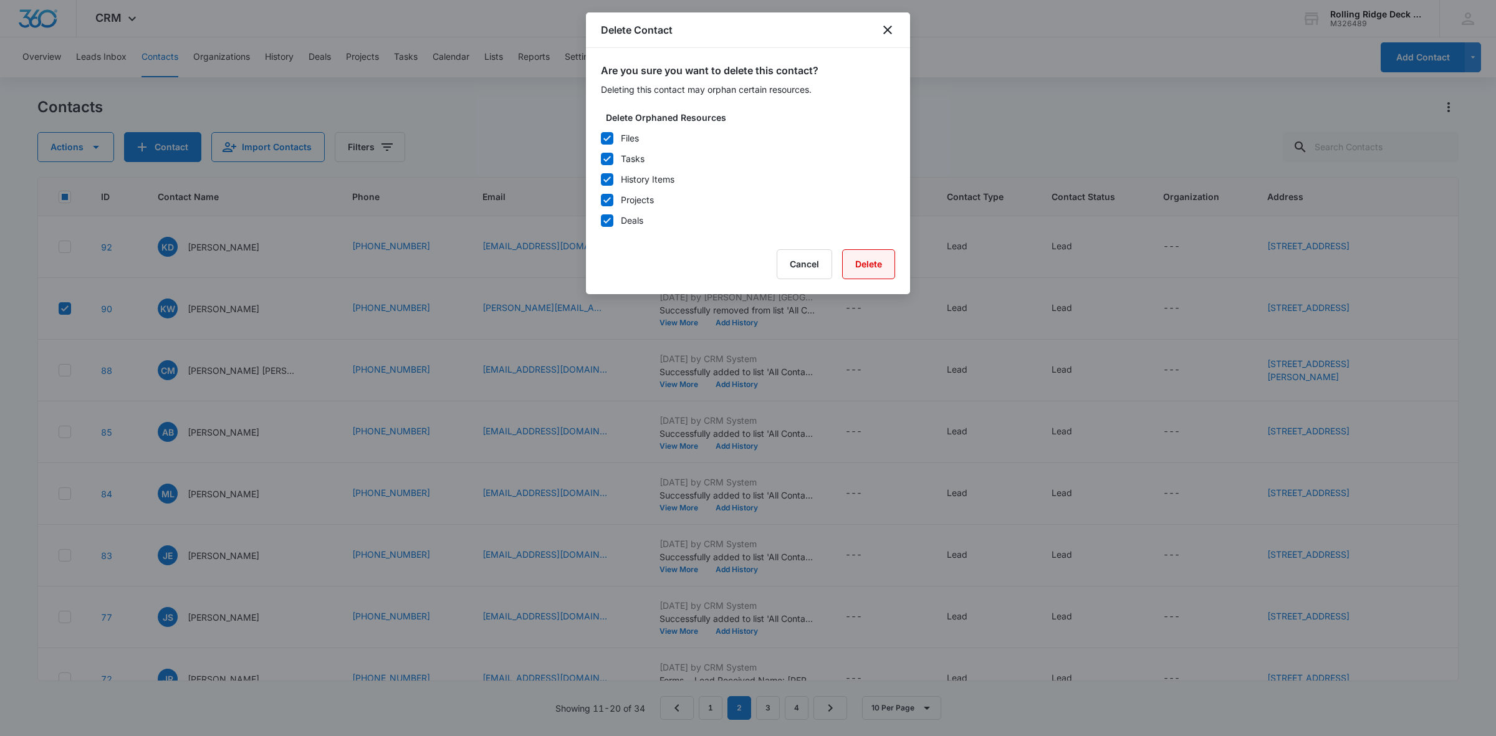
click at [865, 266] on button "Delete" at bounding box center [868, 264] width 53 height 30
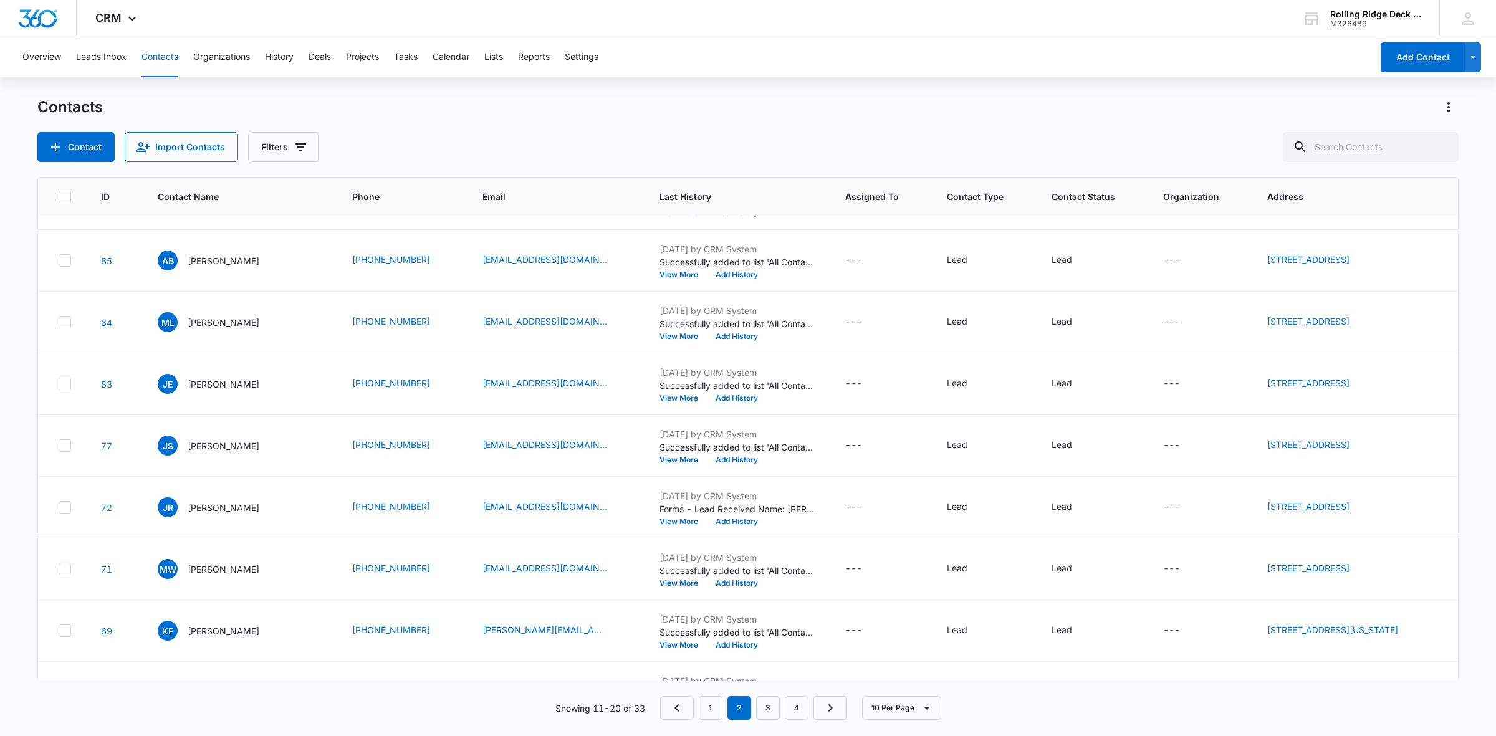
scroll to position [153, 0]
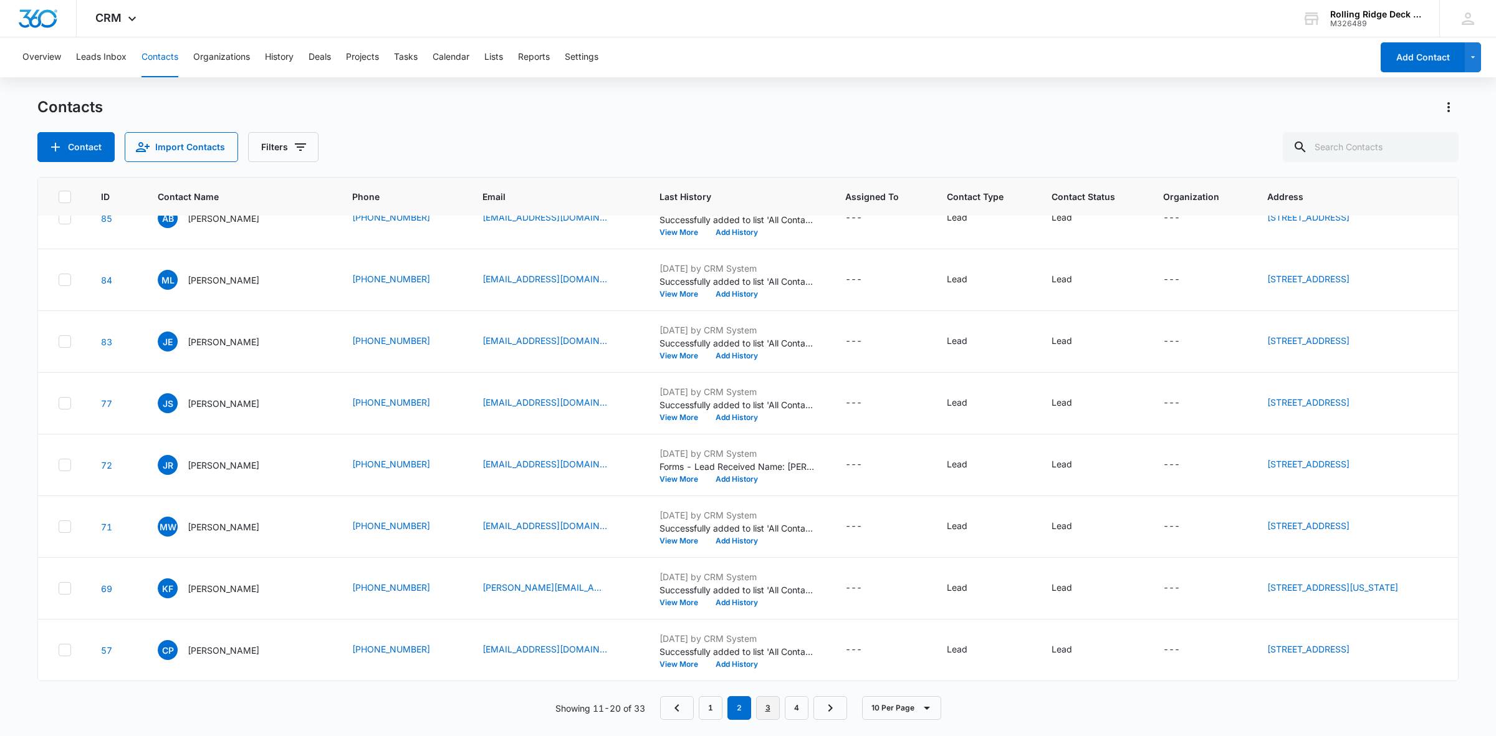
click at [768, 705] on link "3" at bounding box center [768, 708] width 24 height 24
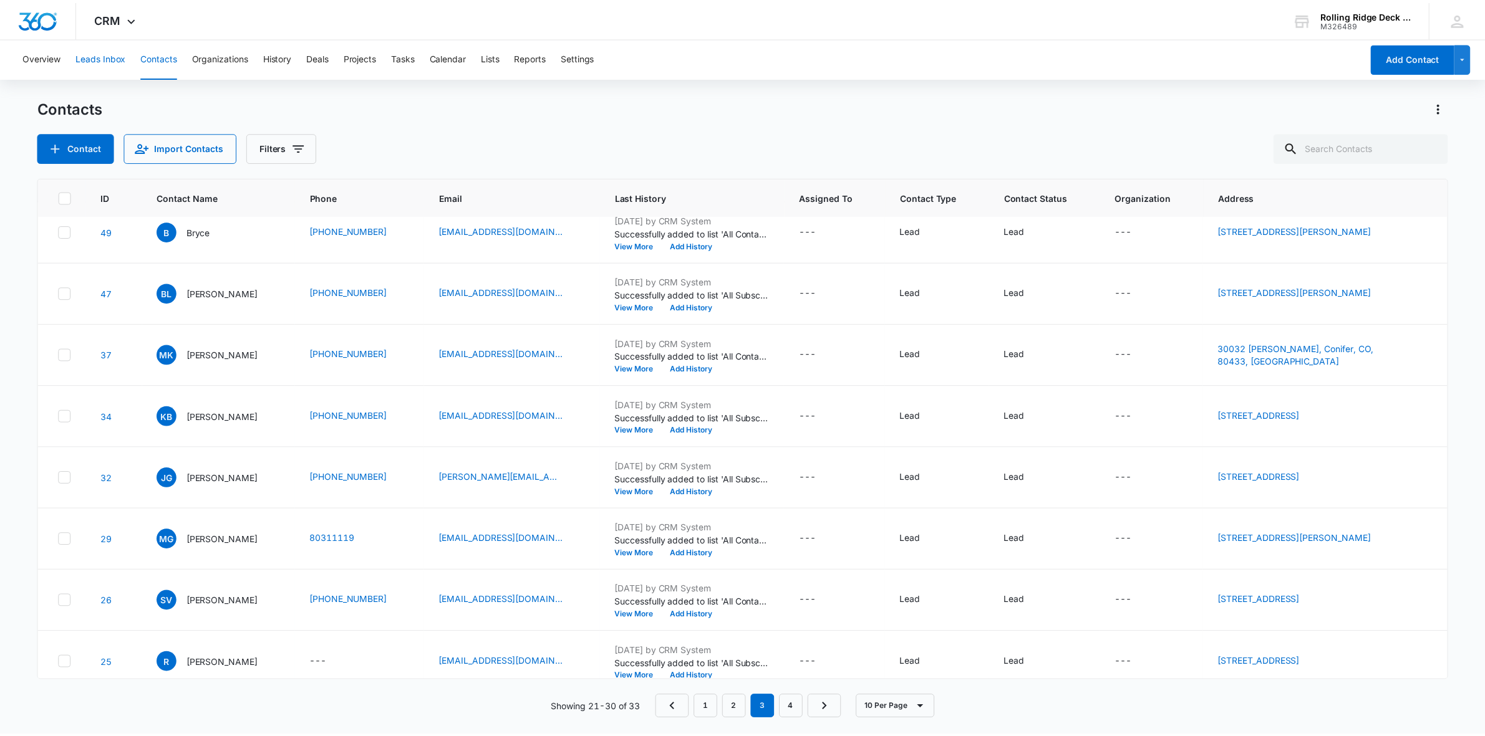
scroll to position [0, 0]
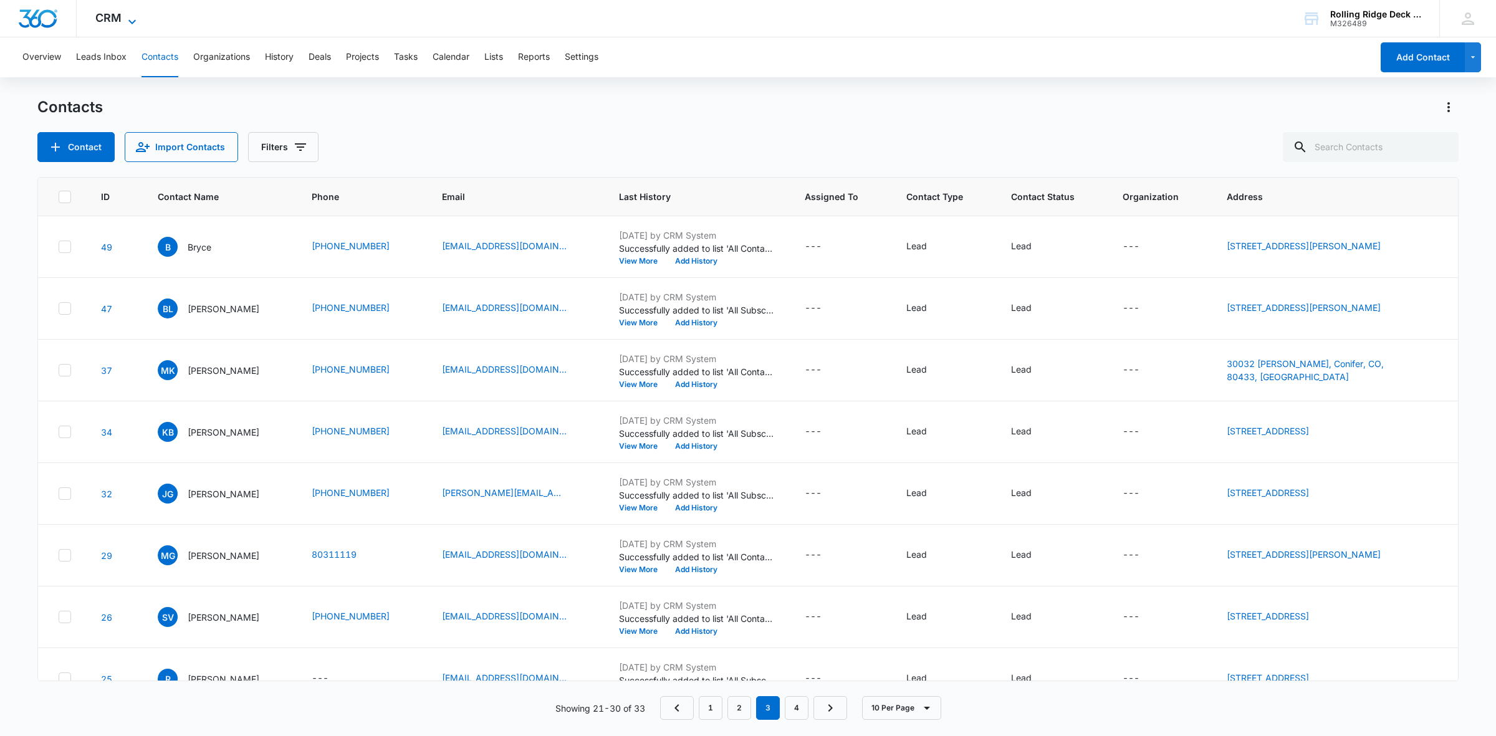
click at [125, 14] on icon at bounding box center [132, 21] width 15 height 15
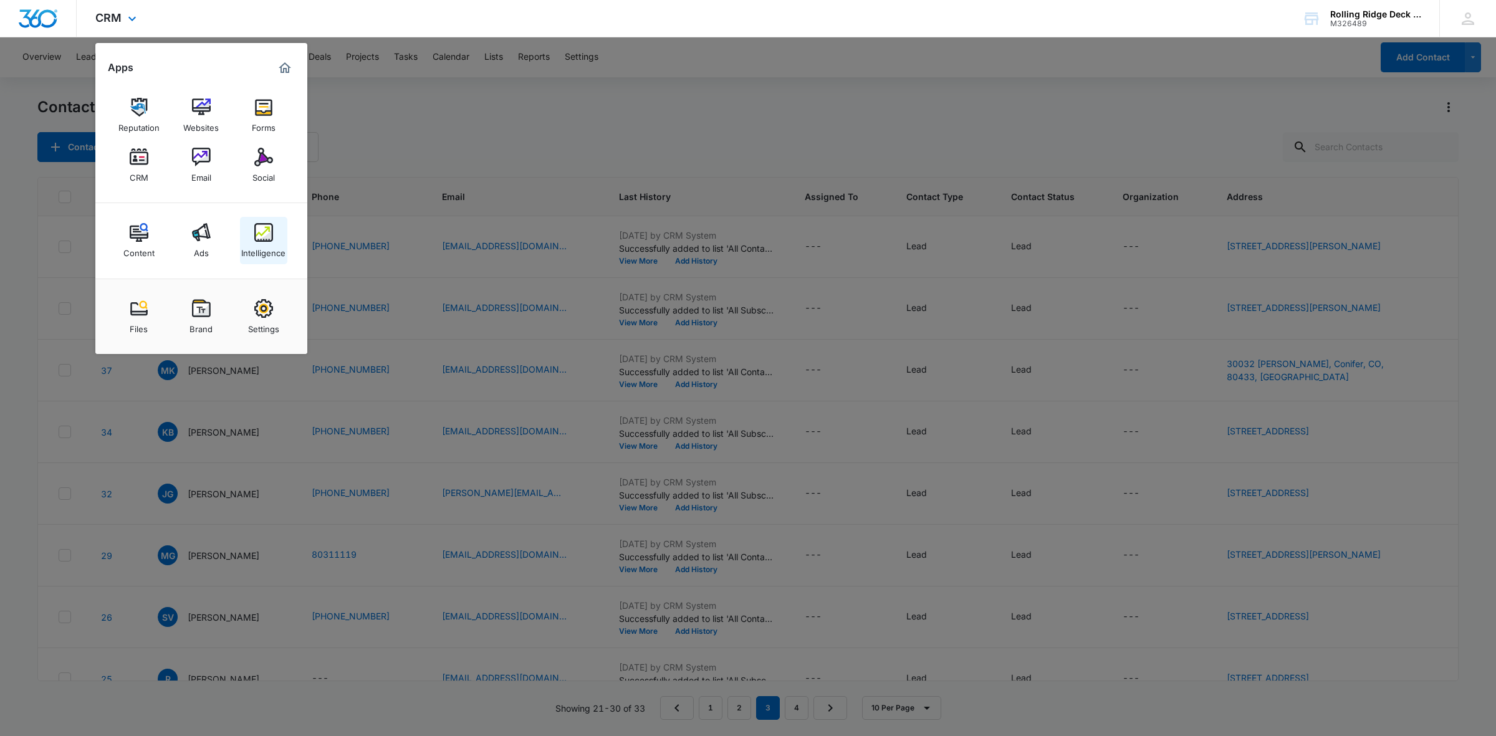
click at [264, 249] on div "Intelligence" at bounding box center [263, 250] width 44 height 16
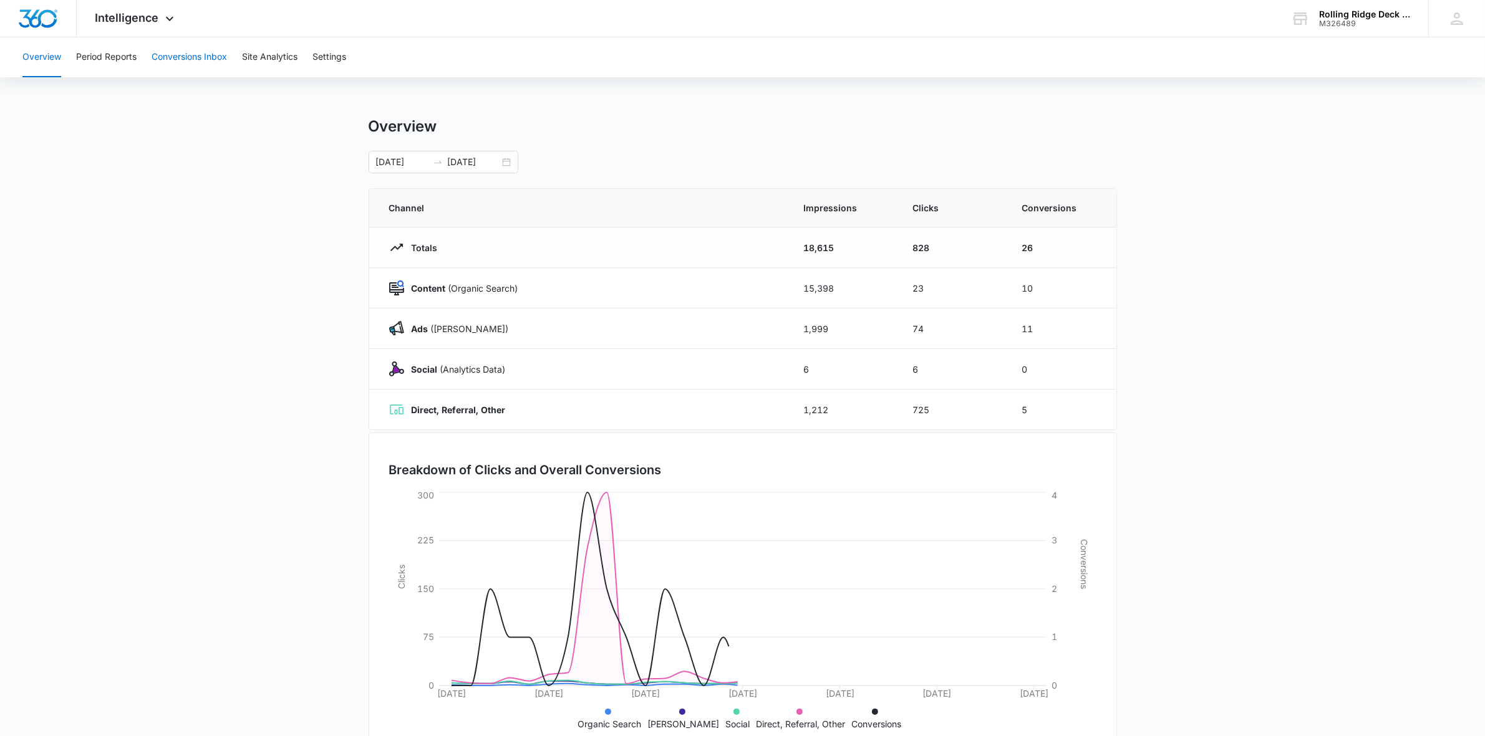
click at [200, 52] on button "Conversions Inbox" at bounding box center [189, 57] width 75 height 40
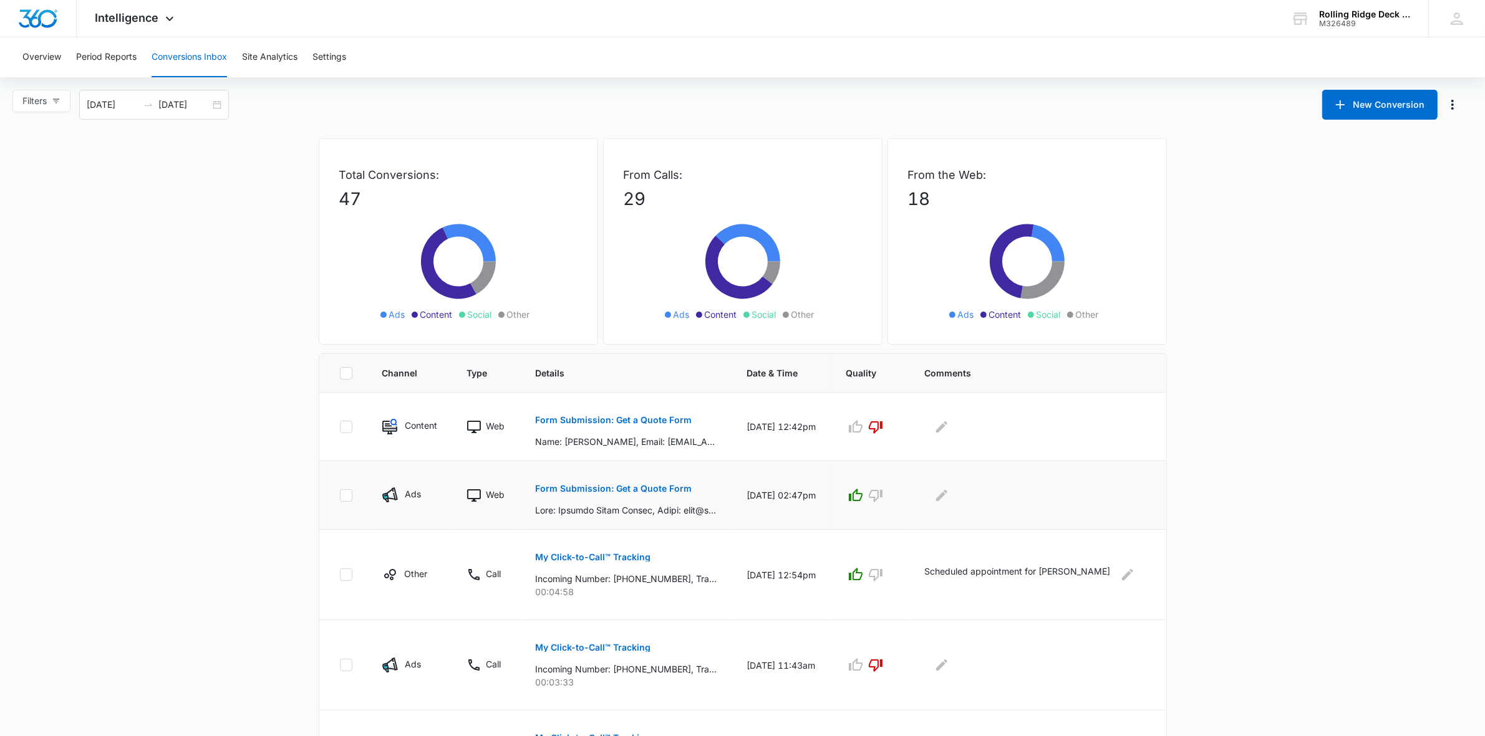
click at [633, 487] on p "Form Submission: Get a Quote Form" at bounding box center [613, 488] width 157 height 9
